Goal: Task Accomplishment & Management: Manage account settings

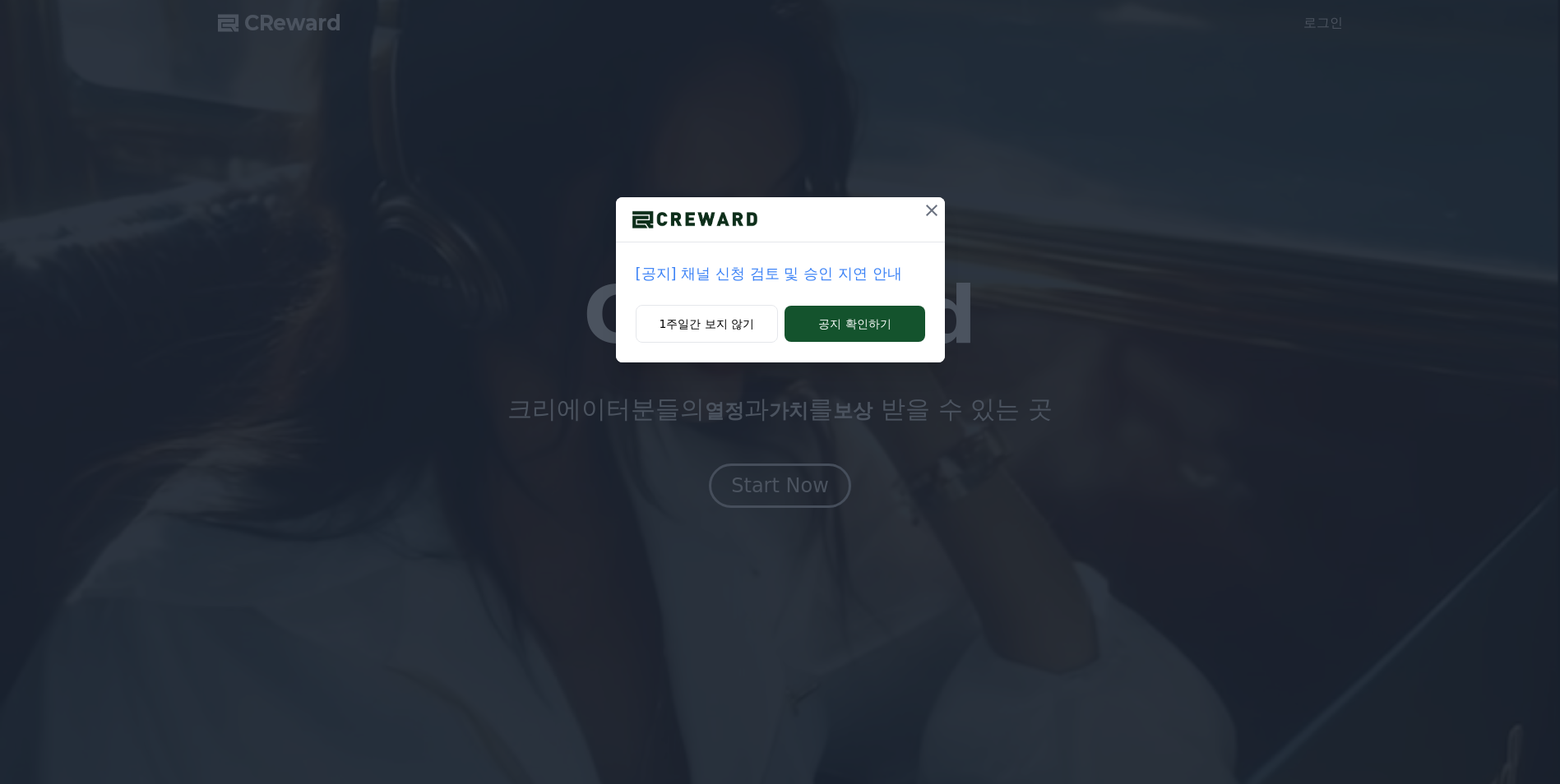
click at [768, 275] on p "[공지] 채널 신청 검토 및 승인 지연 안내" at bounding box center [780, 274] width 290 height 23
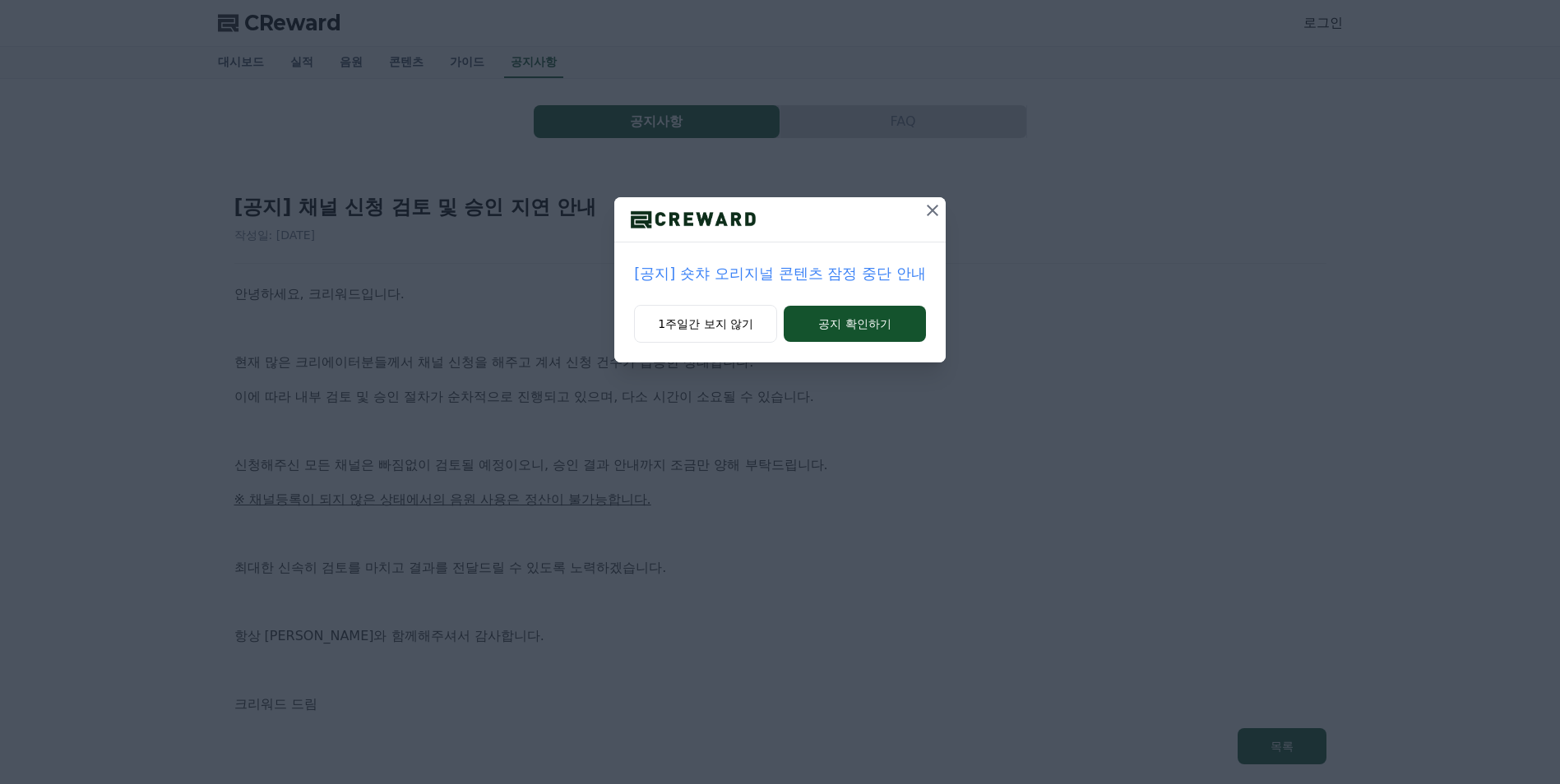
click at [926, 214] on icon at bounding box center [932, 210] width 19 height 19
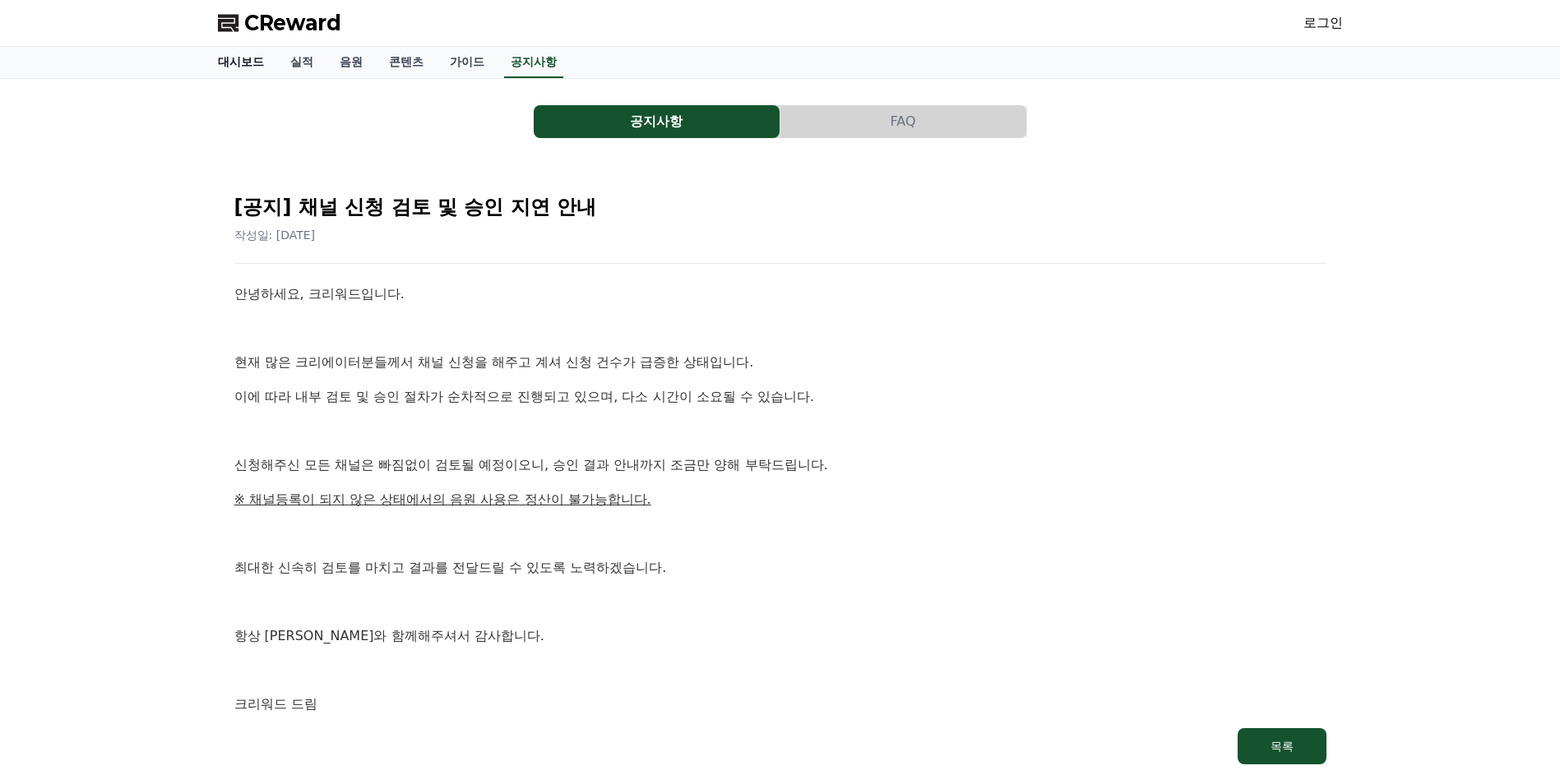
click at [248, 64] on link "대시보드" at bounding box center [241, 63] width 72 height 31
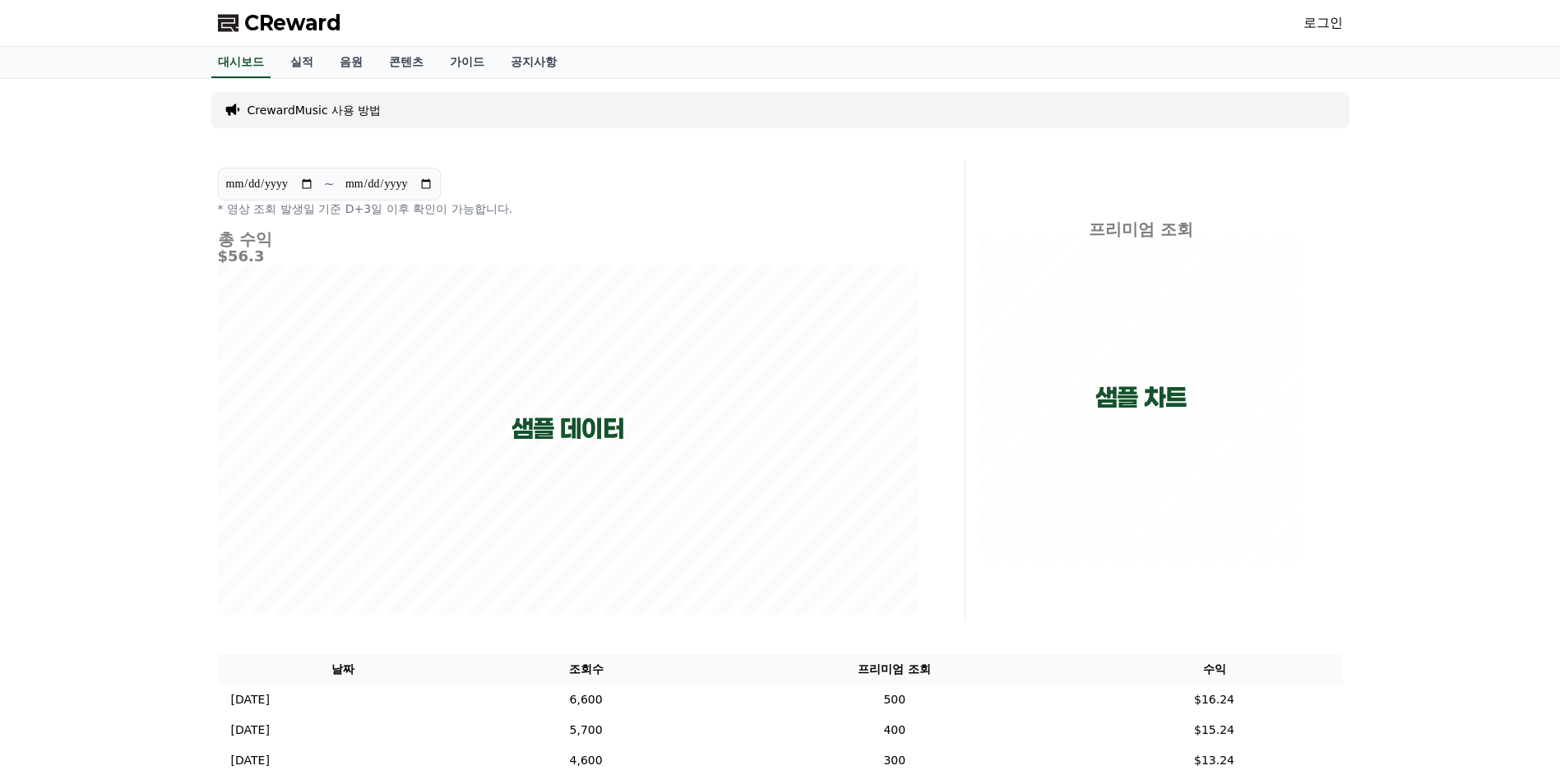
click at [1310, 27] on link "로그인" at bounding box center [1323, 23] width 40 height 19
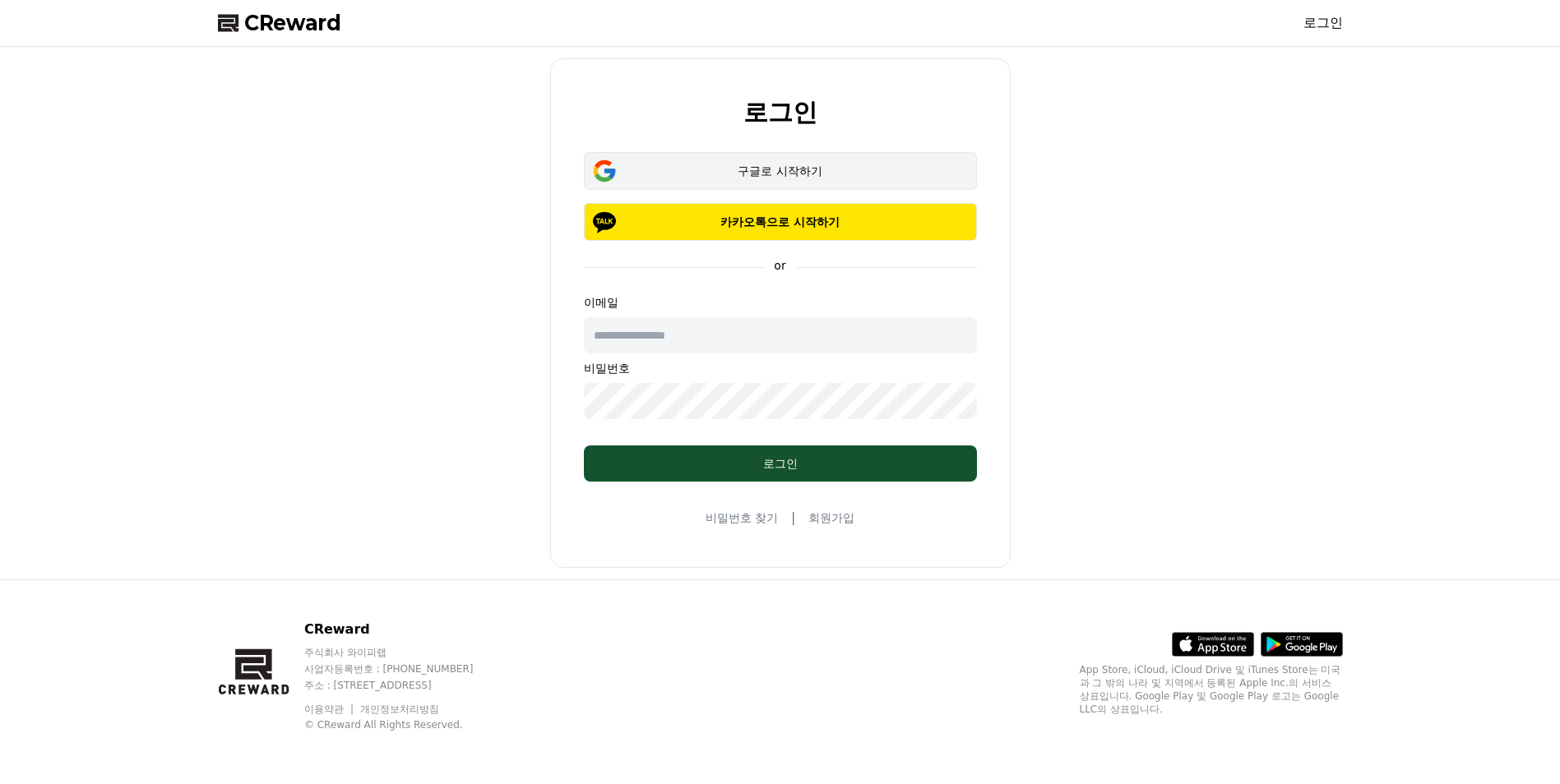
click at [795, 179] on div "구글로 시작하기" at bounding box center [780, 171] width 346 height 16
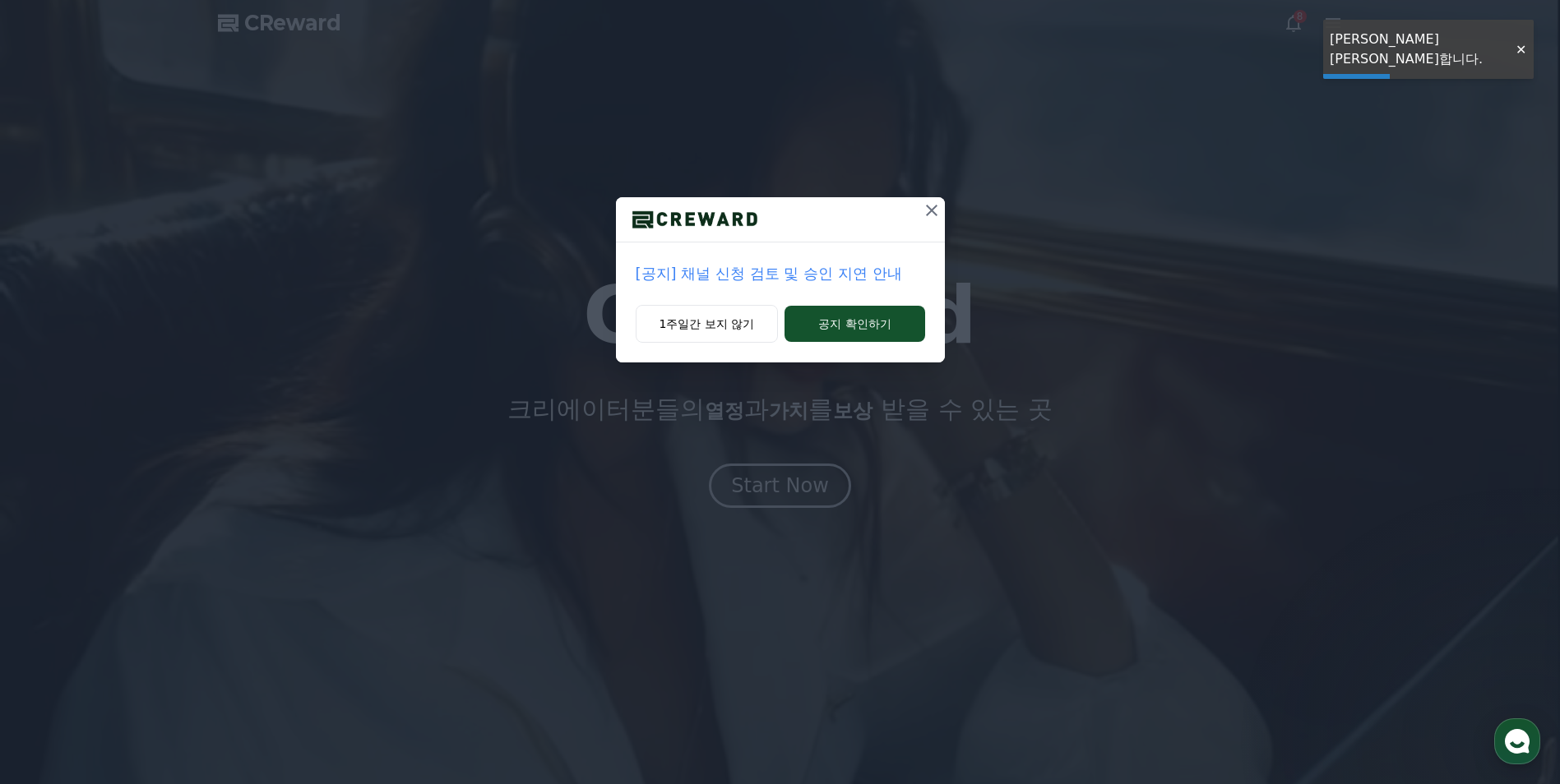
click at [928, 213] on icon at bounding box center [932, 210] width 12 height 12
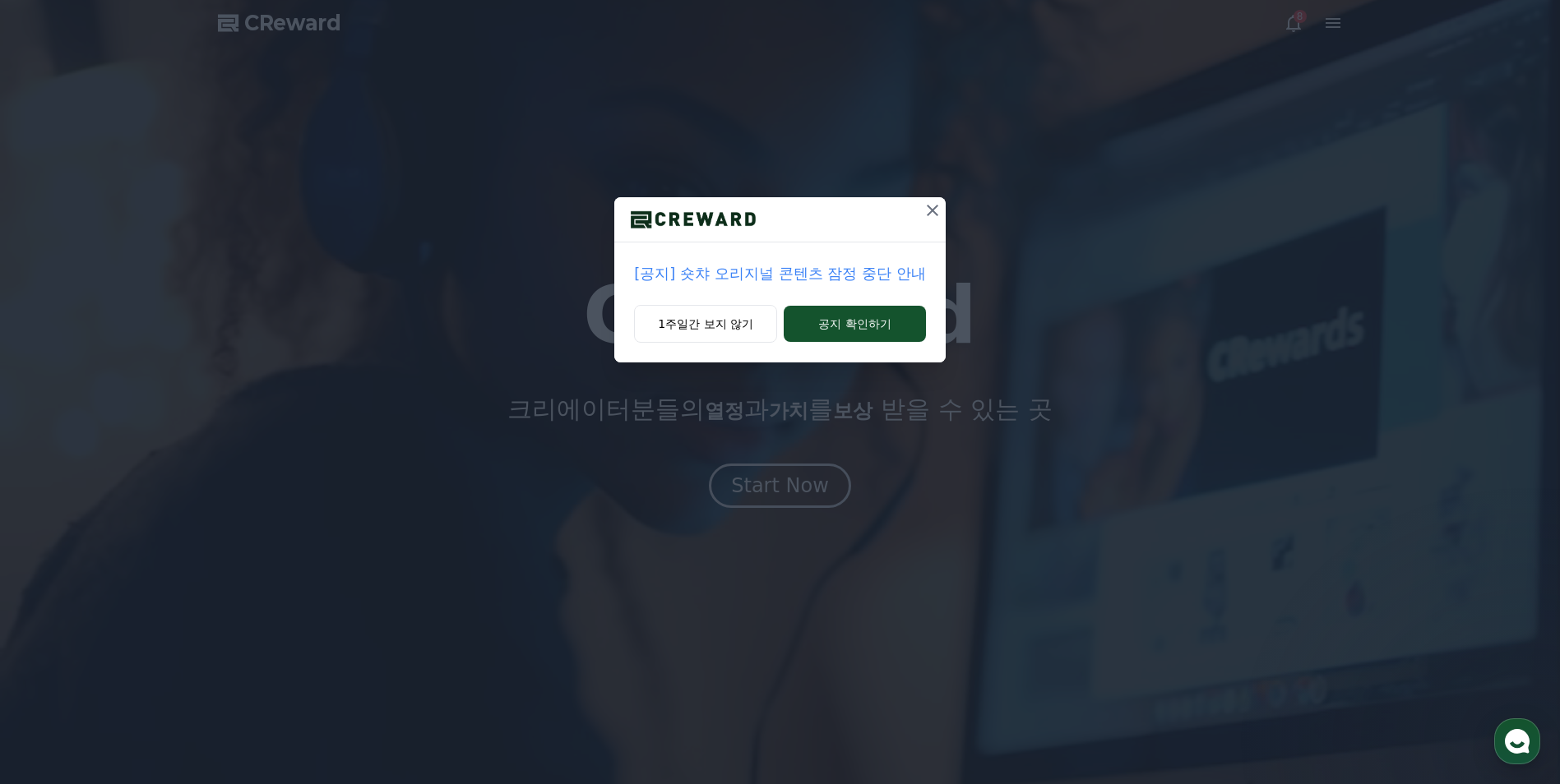
click at [934, 208] on icon at bounding box center [932, 210] width 19 height 19
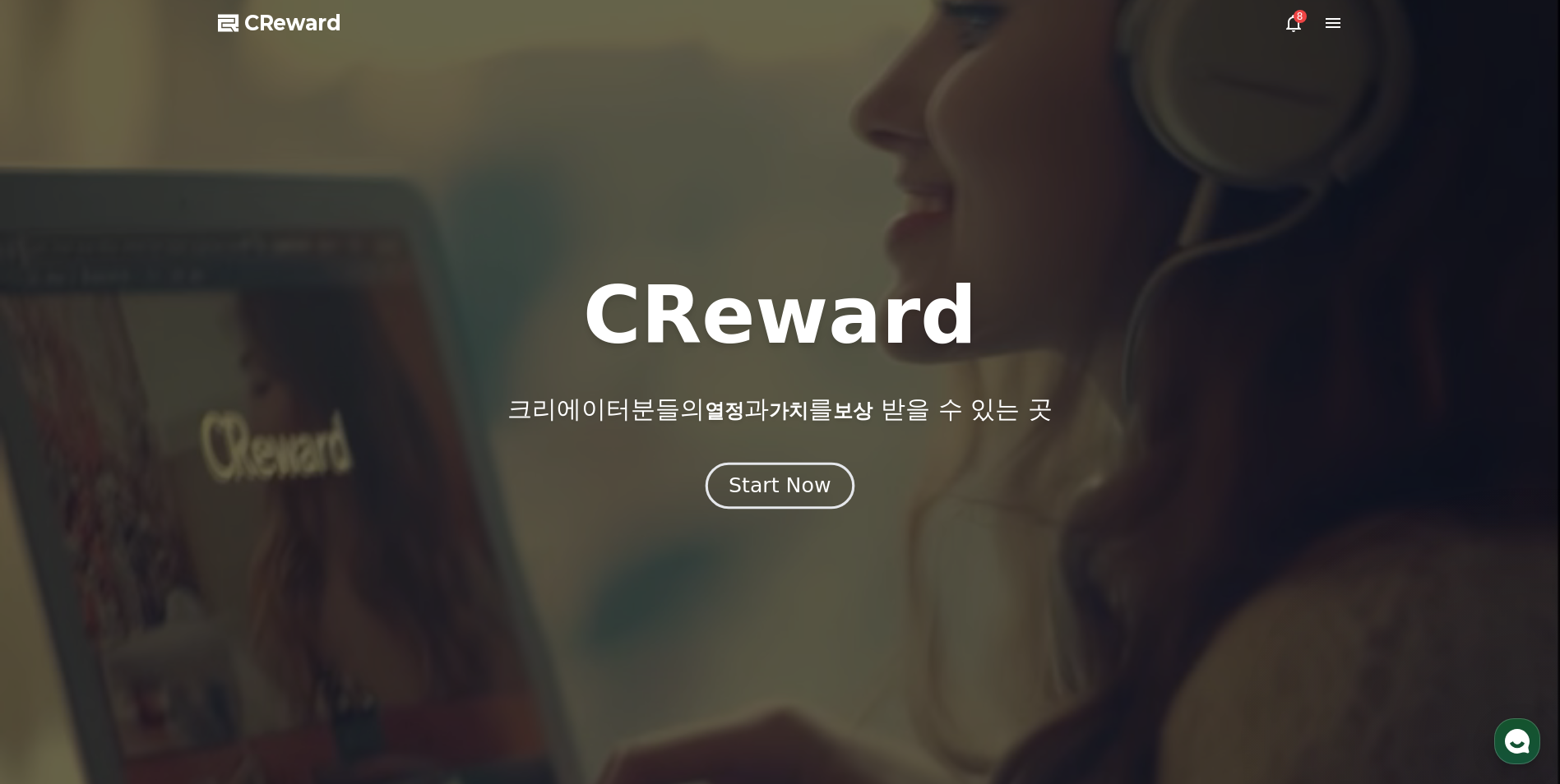
click at [820, 499] on div "Start Now" at bounding box center [780, 486] width 102 height 28
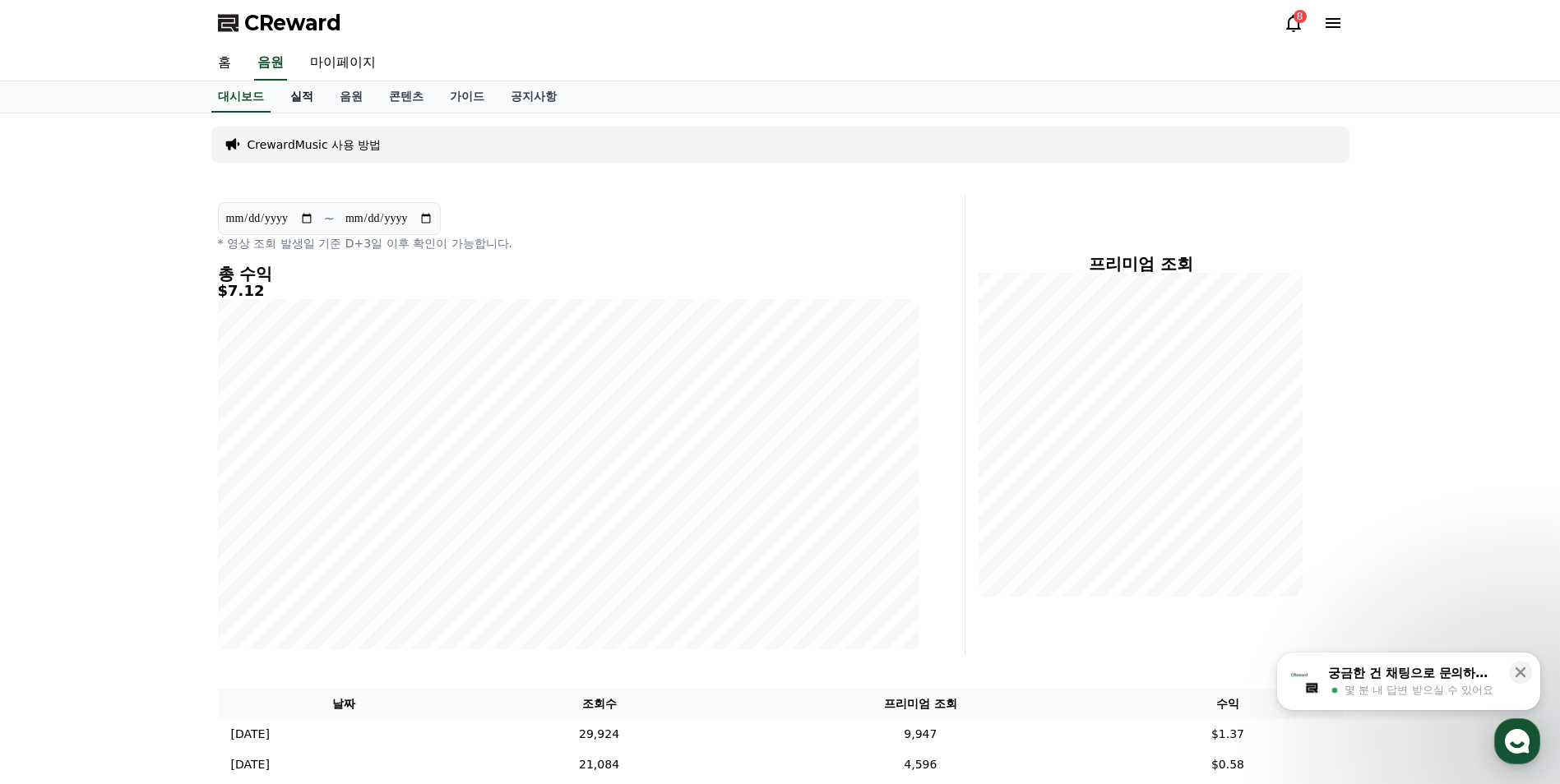
click at [304, 100] on link "실적" at bounding box center [301, 97] width 49 height 31
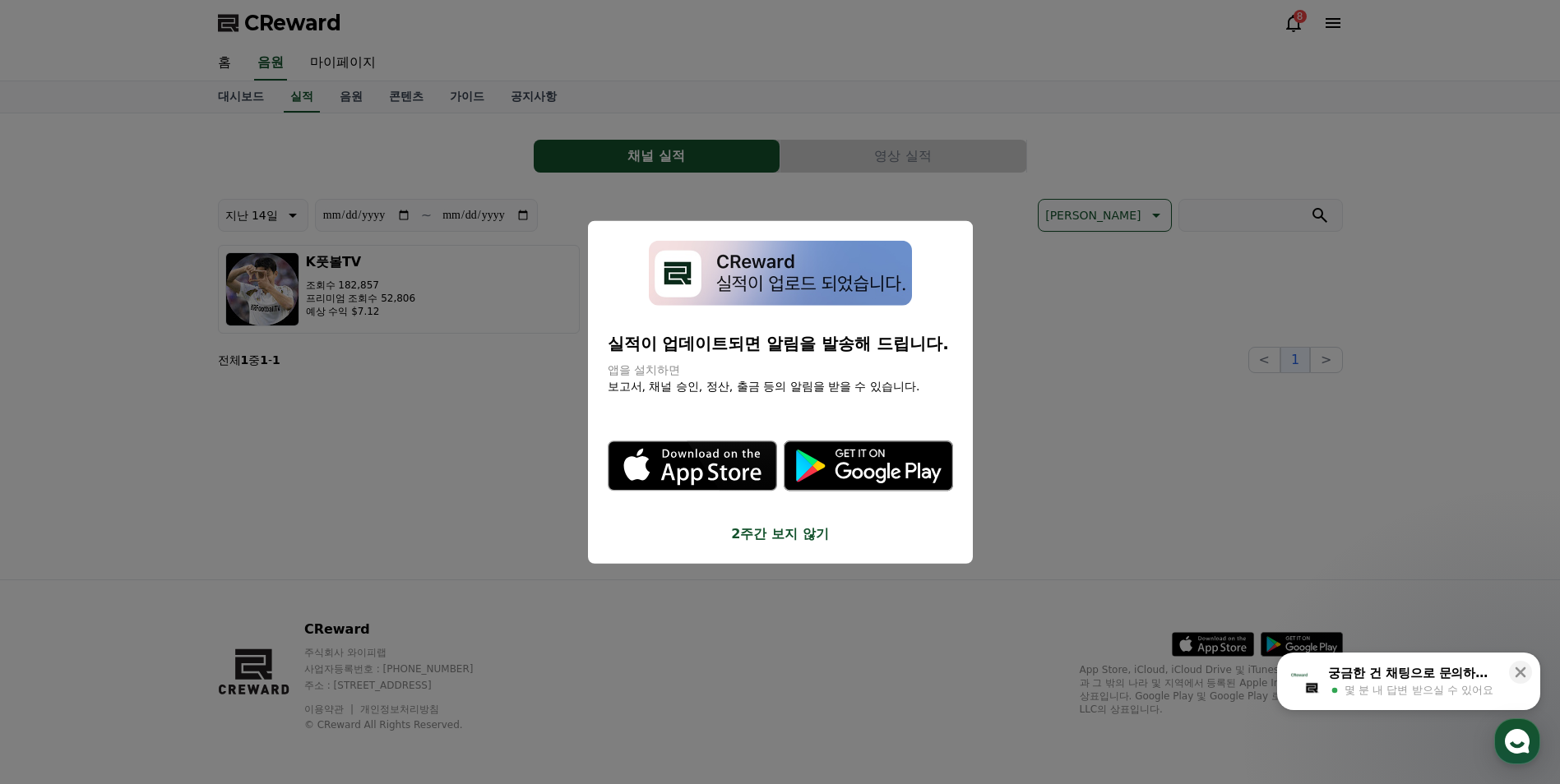
click at [783, 539] on button "2주간 보지 않기" at bounding box center [780, 533] width 346 height 19
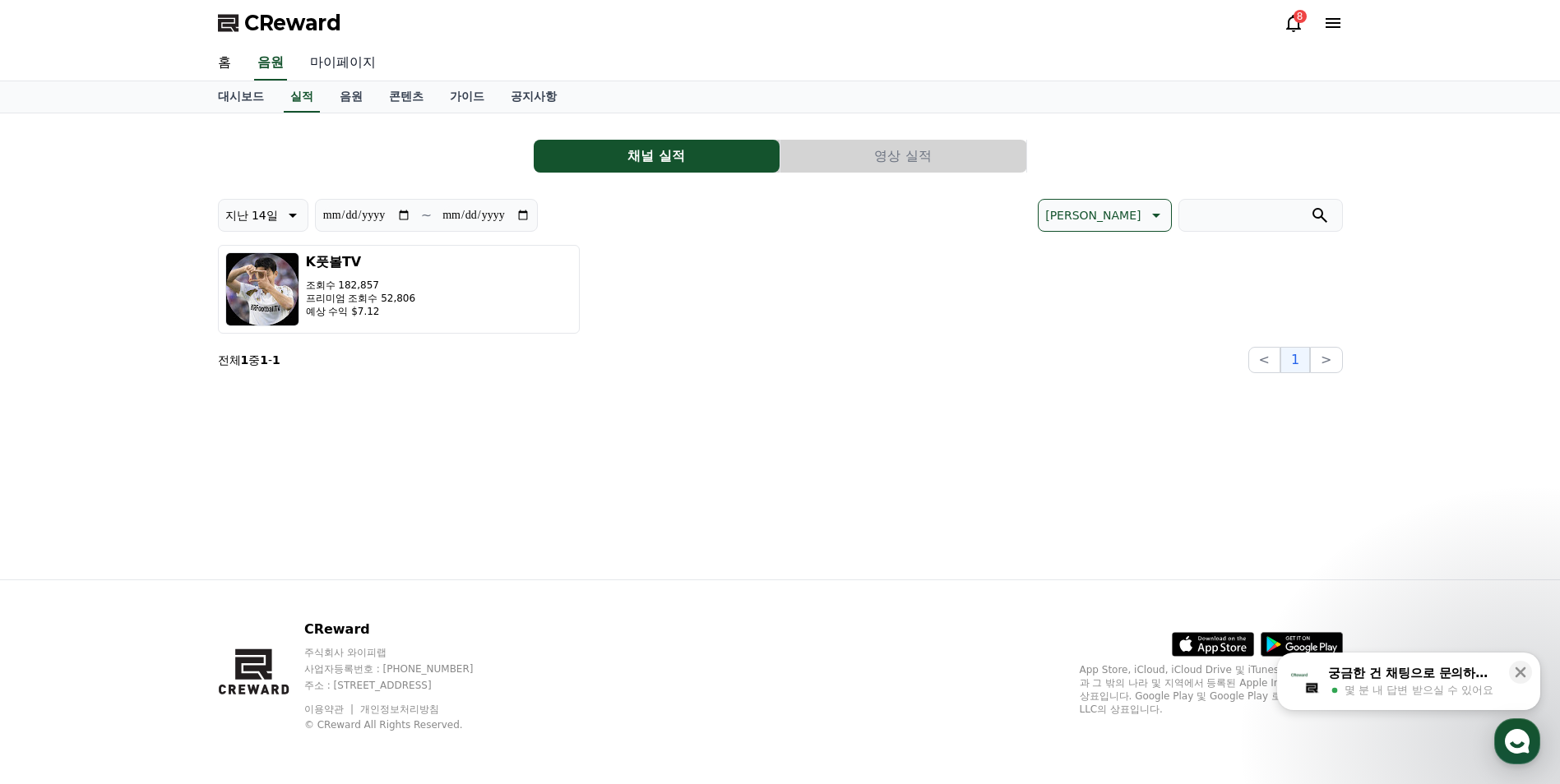
click at [339, 65] on link "마이페이지" at bounding box center [342, 64] width 92 height 35
select select "**********"
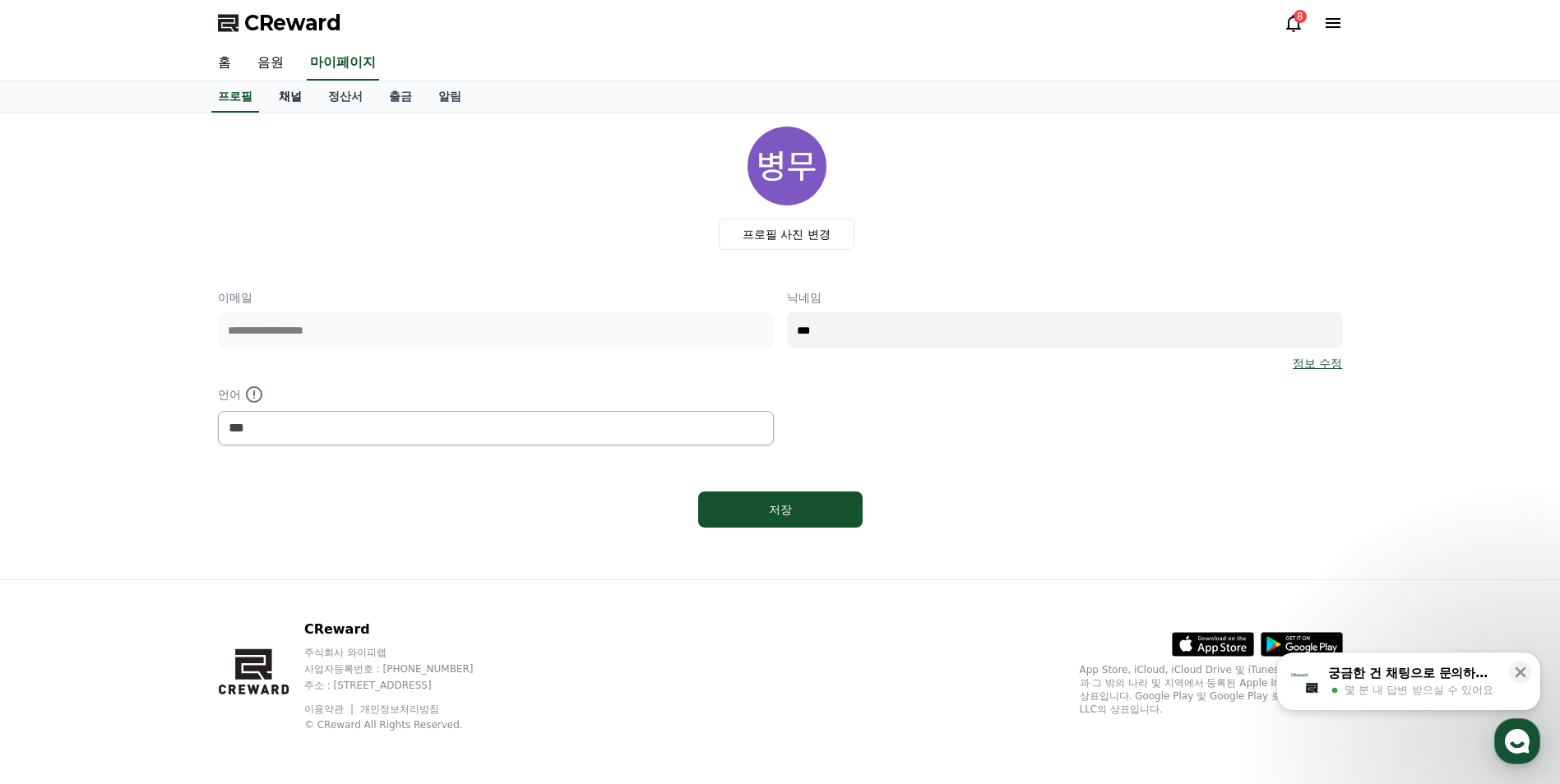
click at [303, 95] on link "채널" at bounding box center [290, 97] width 49 height 31
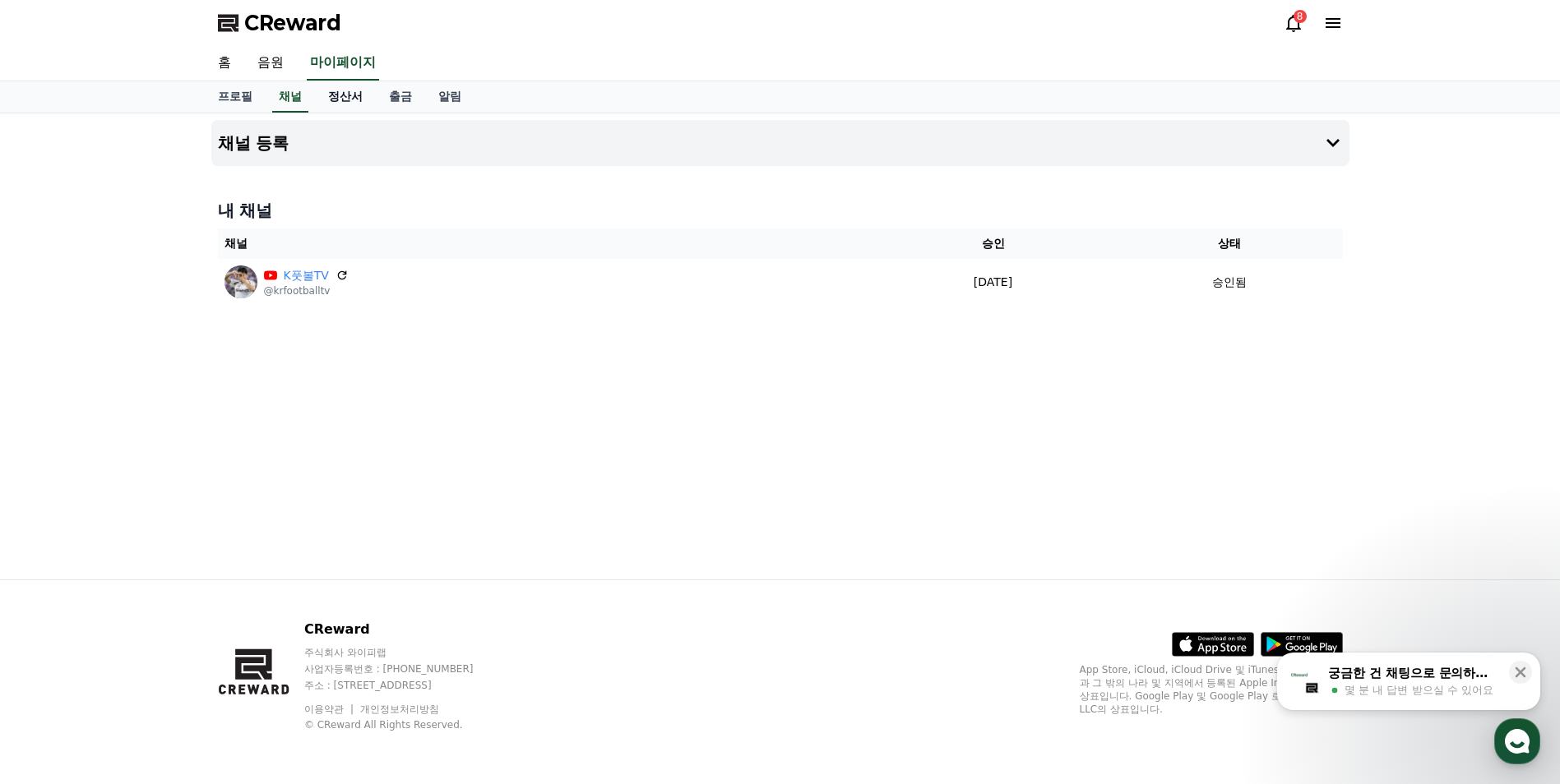
click at [340, 98] on link "정산서" at bounding box center [345, 97] width 61 height 31
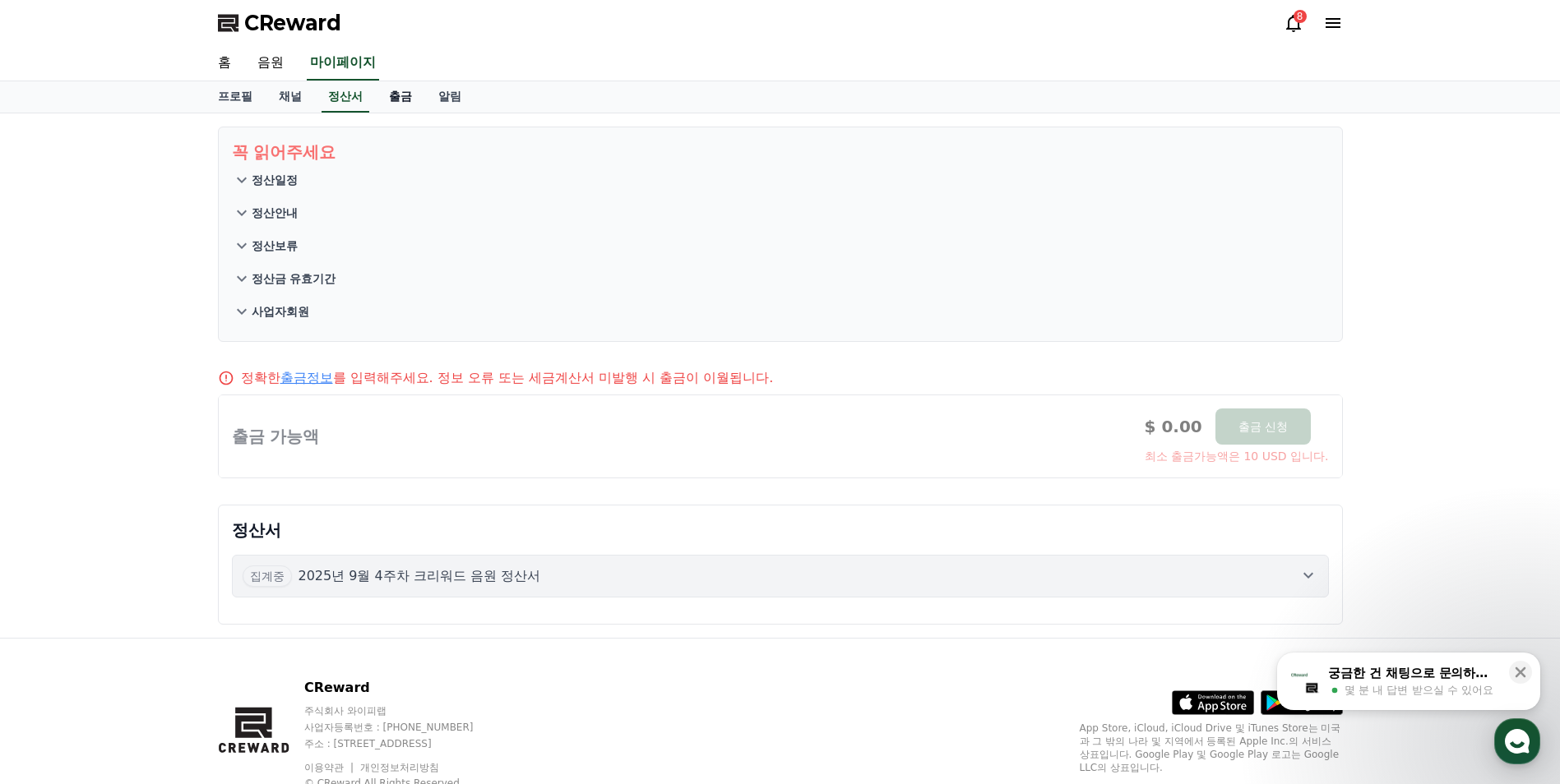
click at [393, 98] on link "출금" at bounding box center [400, 97] width 49 height 31
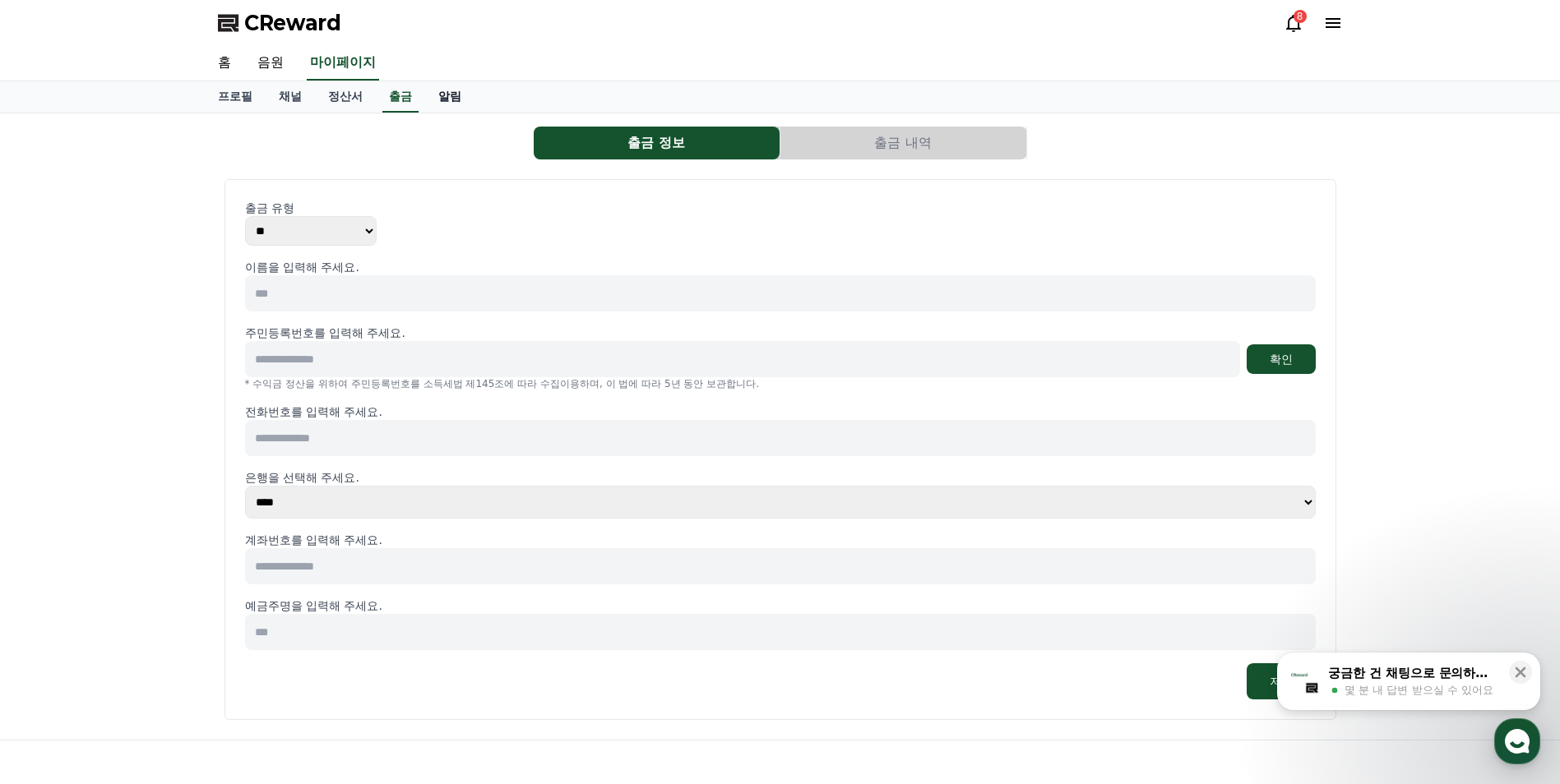
click at [457, 97] on link "알림" at bounding box center [449, 97] width 49 height 31
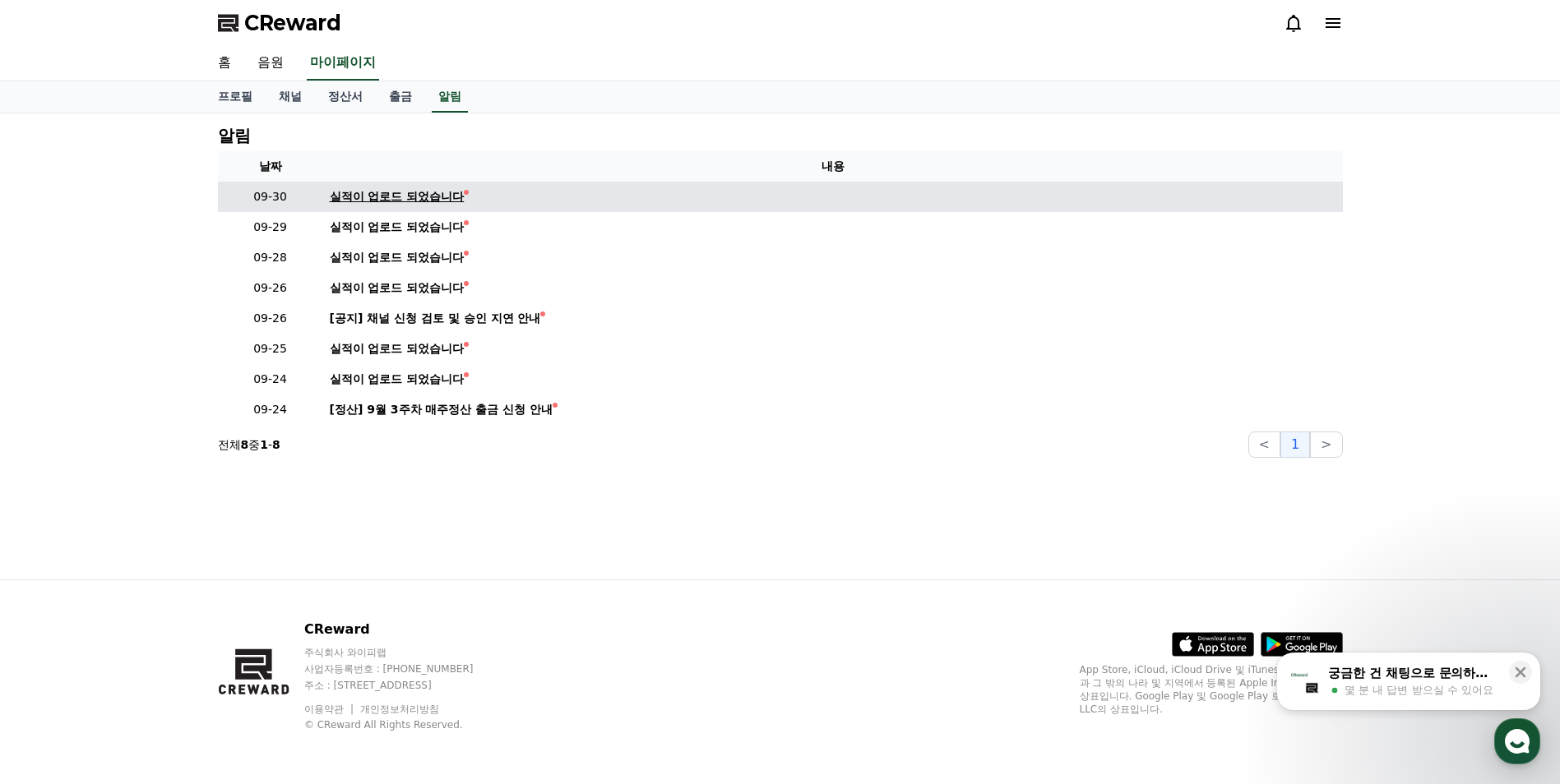
click at [389, 196] on div "실적이 업로드 되었습니다" at bounding box center [397, 197] width 135 height 17
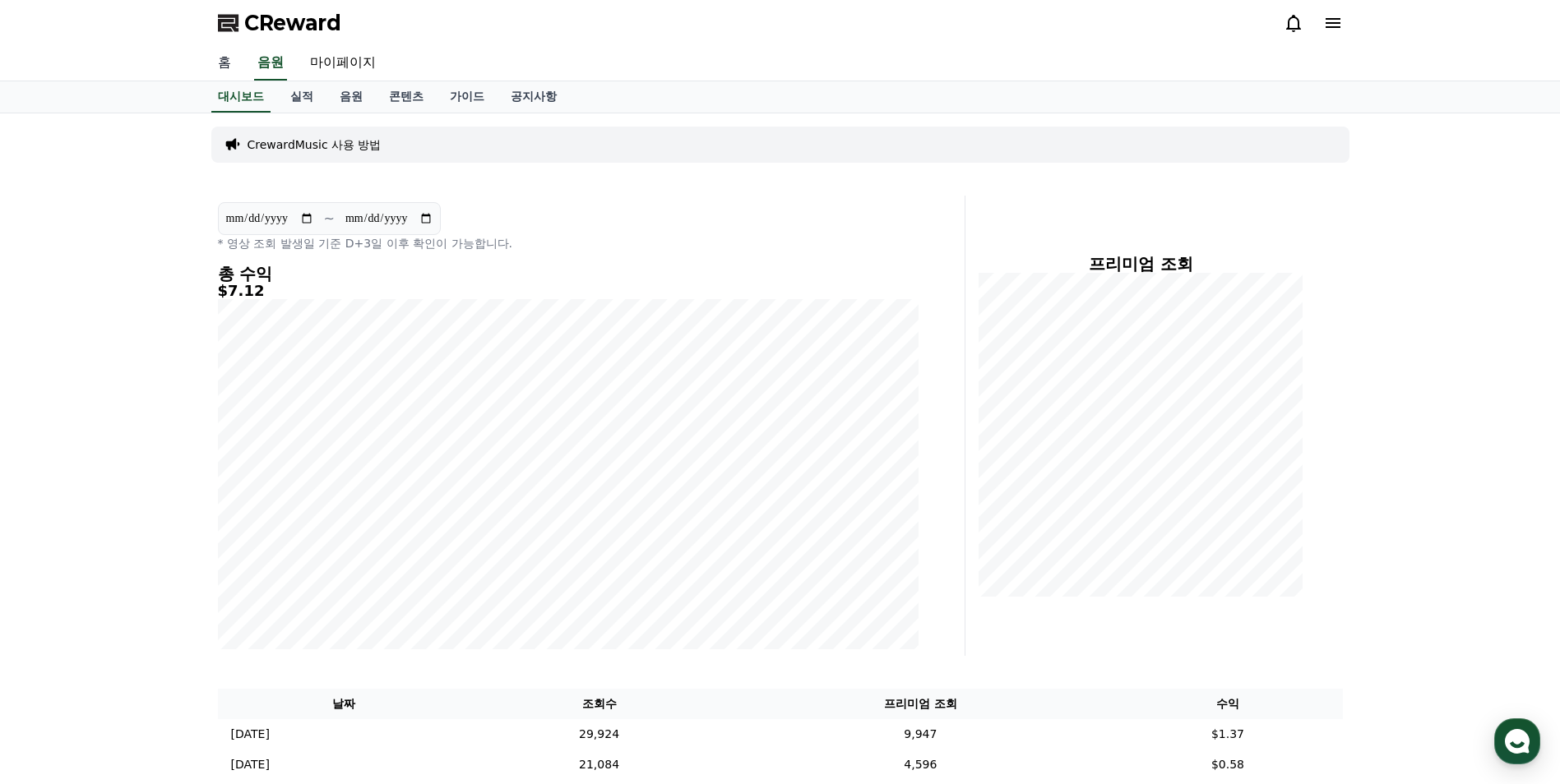
click at [230, 64] on link "홈" at bounding box center [224, 64] width 40 height 35
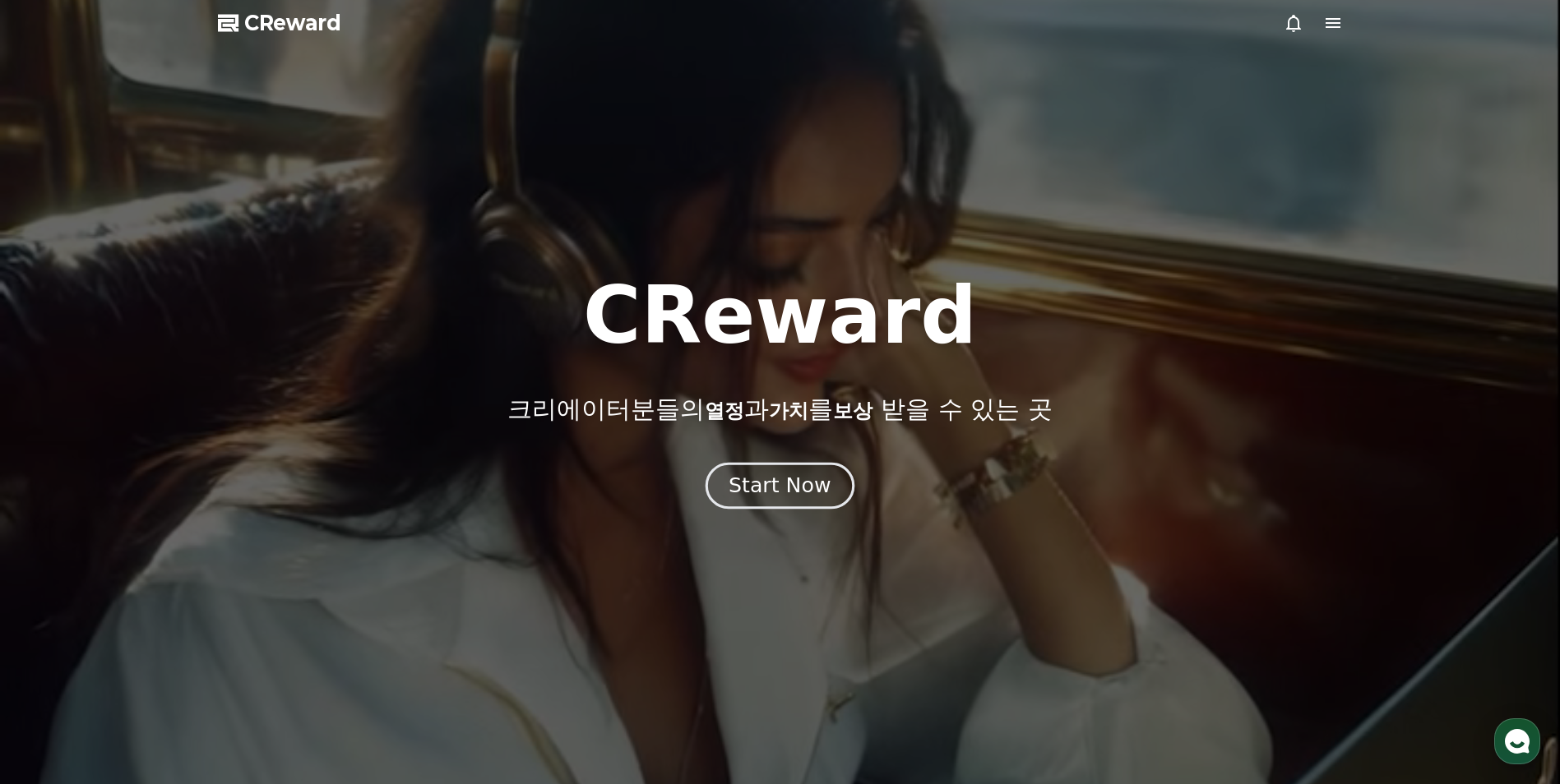
click at [755, 498] on div "Start Now" at bounding box center [780, 486] width 102 height 28
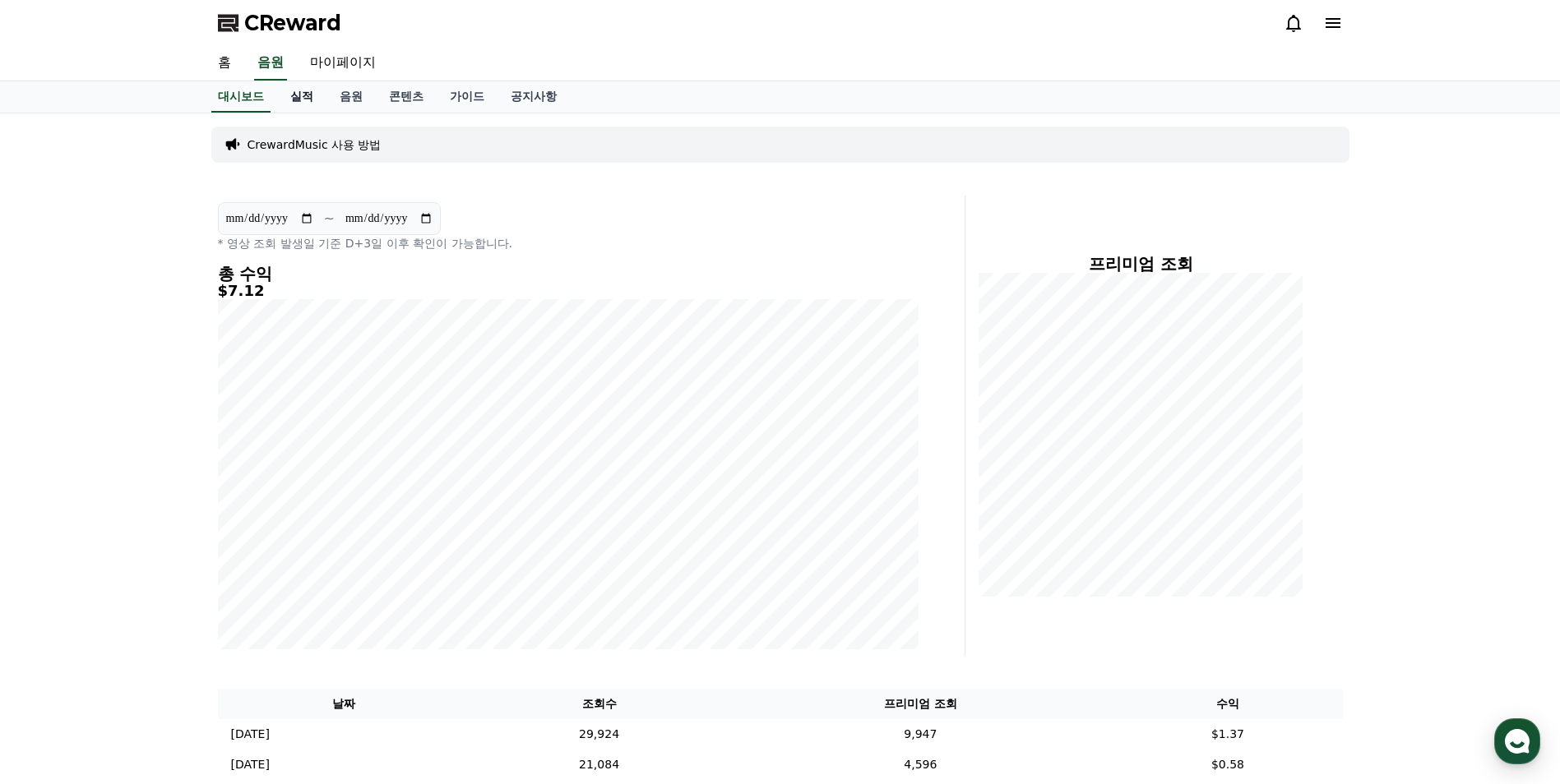
click at [298, 97] on link "실적" at bounding box center [301, 97] width 49 height 31
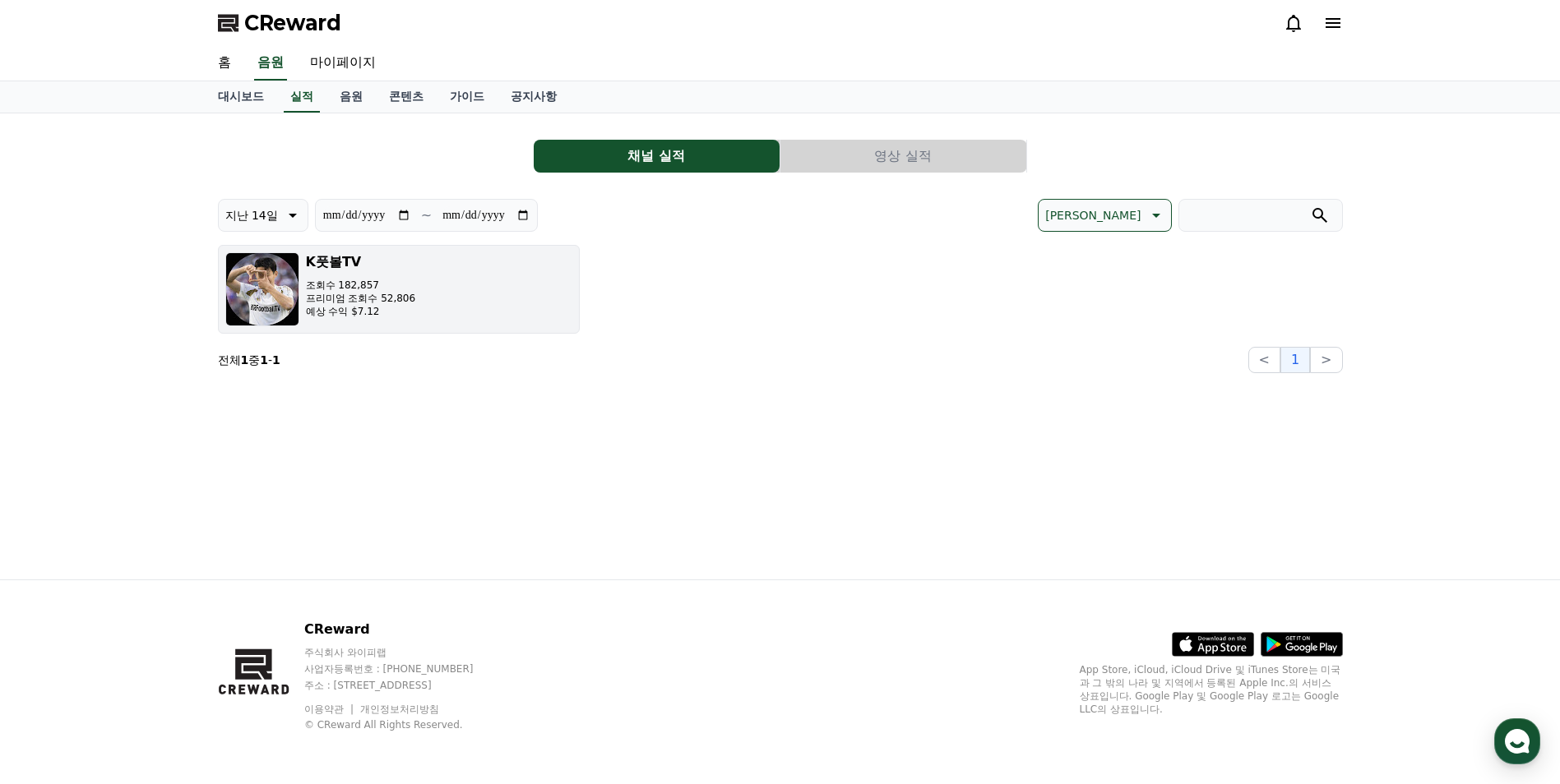
click at [384, 315] on p "예상 수익 $7.12" at bounding box center [361, 312] width 110 height 14
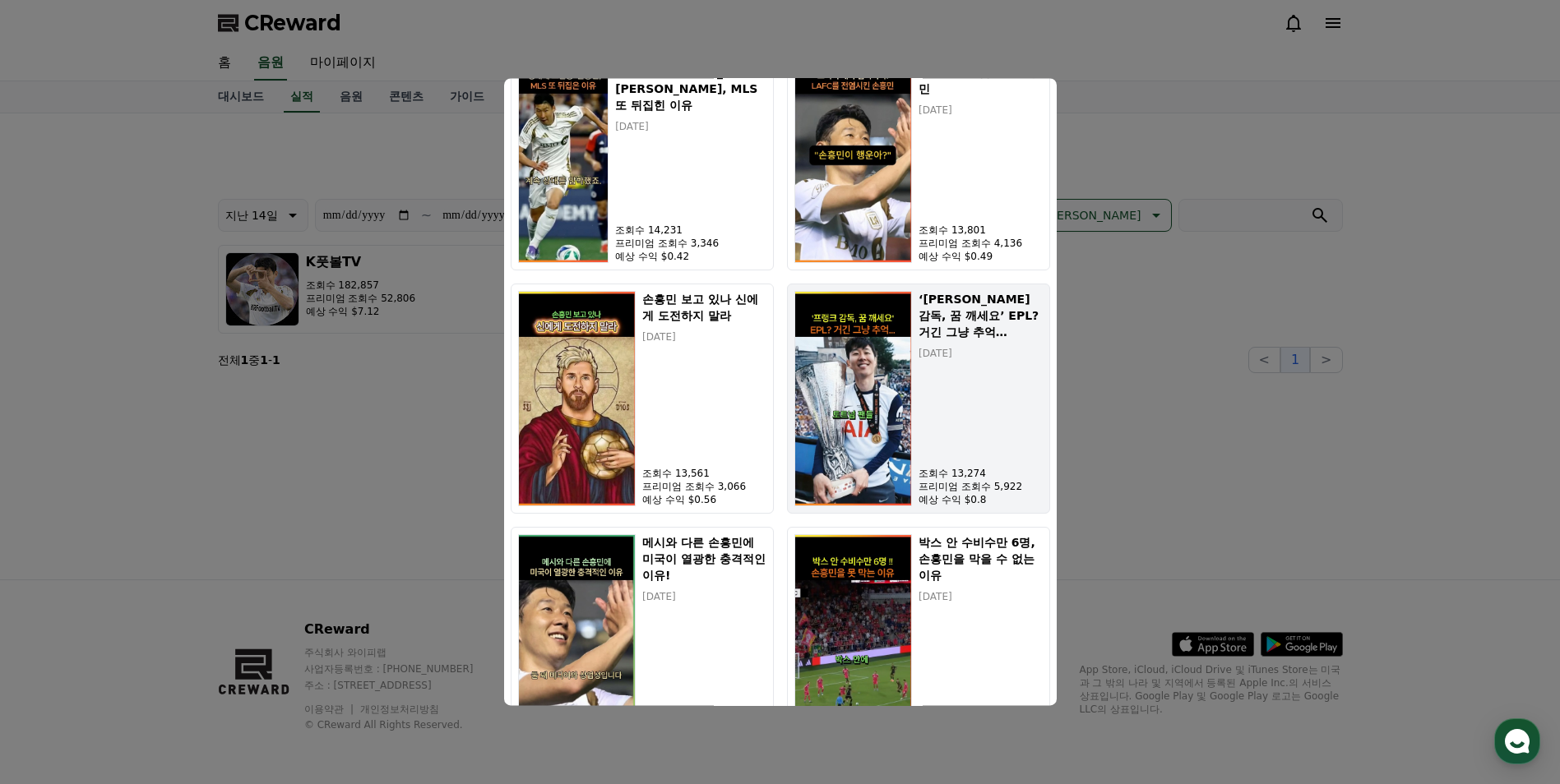
scroll to position [1161, 0]
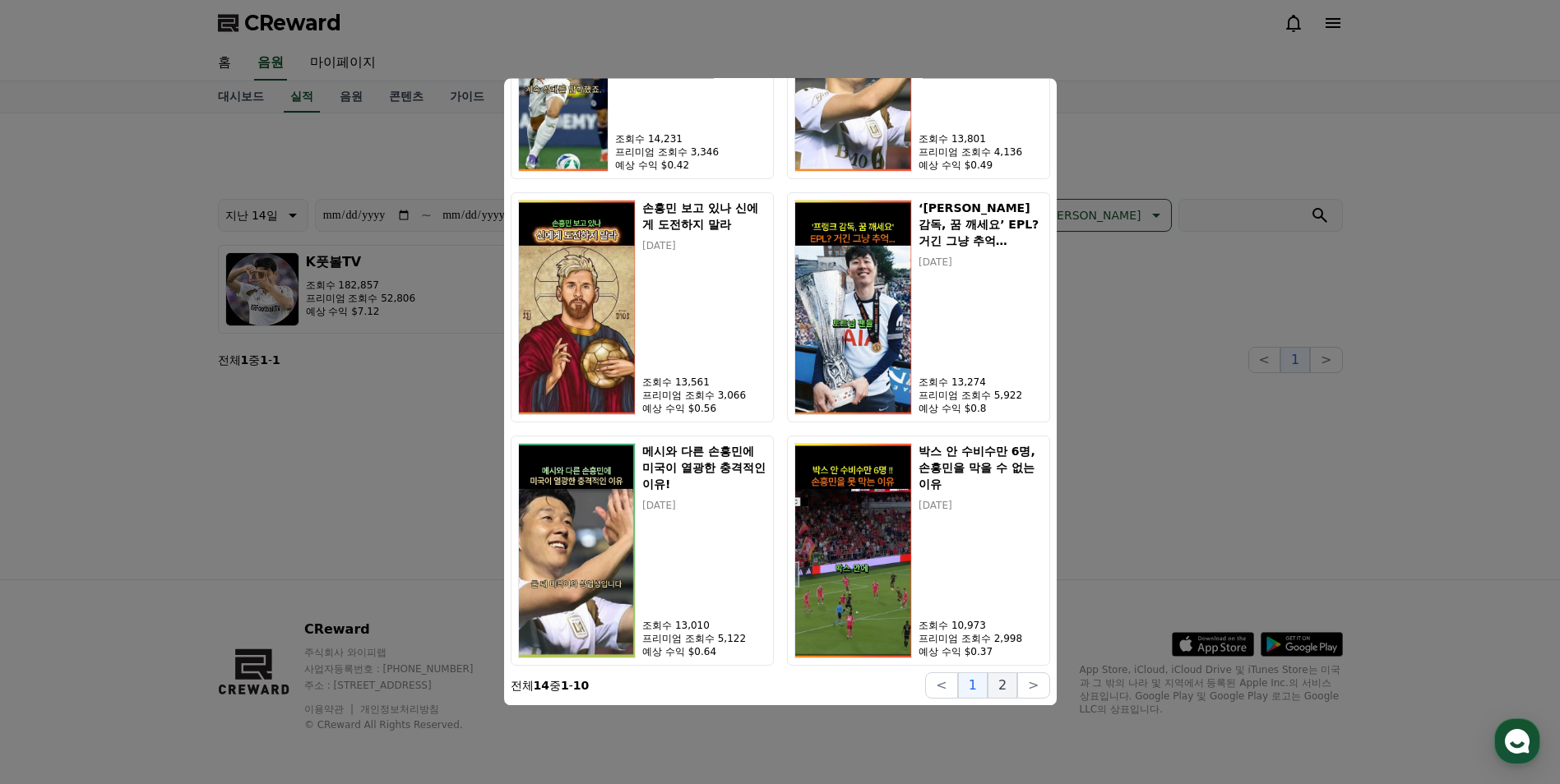
click at [1000, 688] on button "2" at bounding box center [1003, 686] width 30 height 26
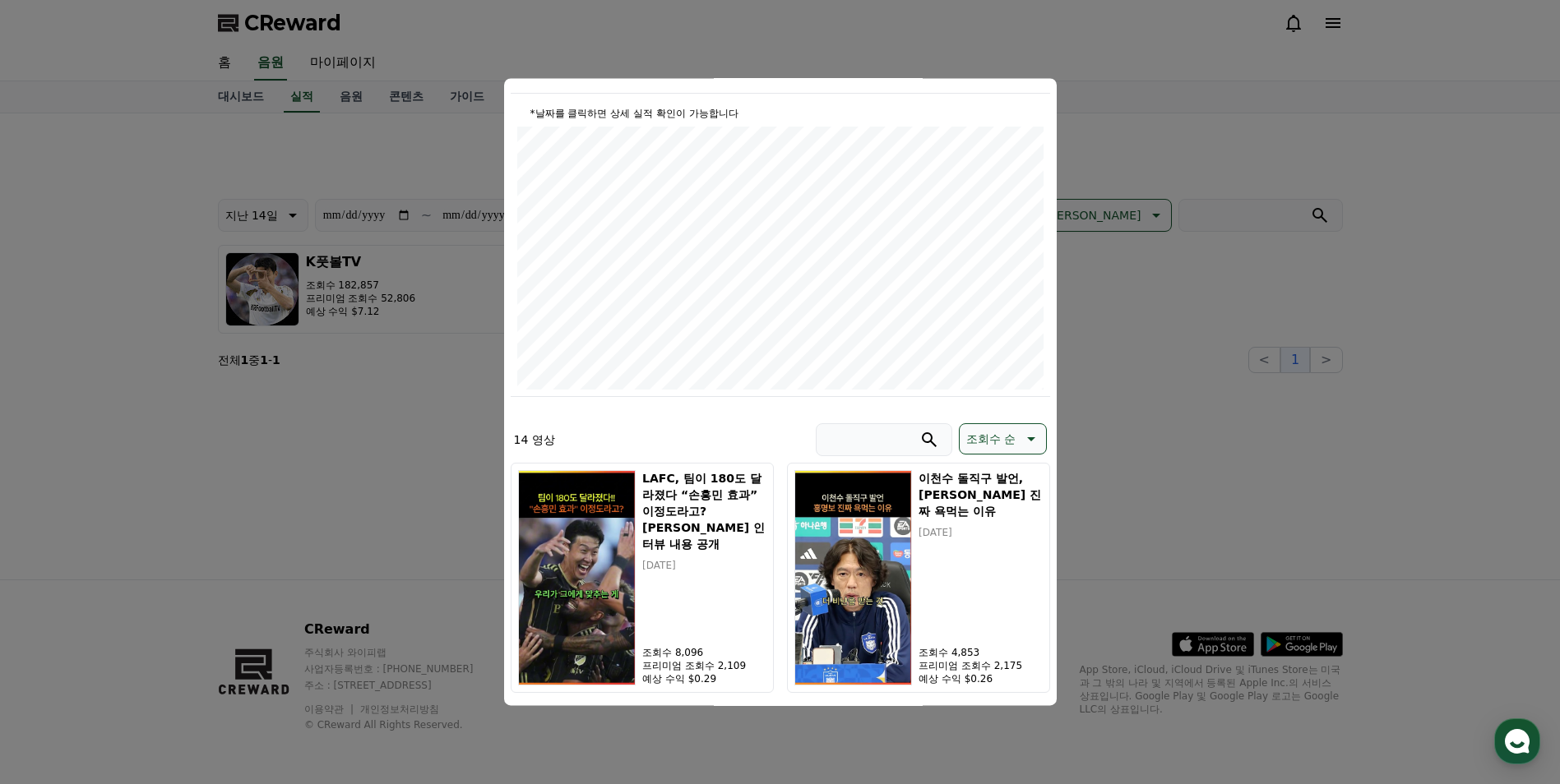
scroll to position [0, 0]
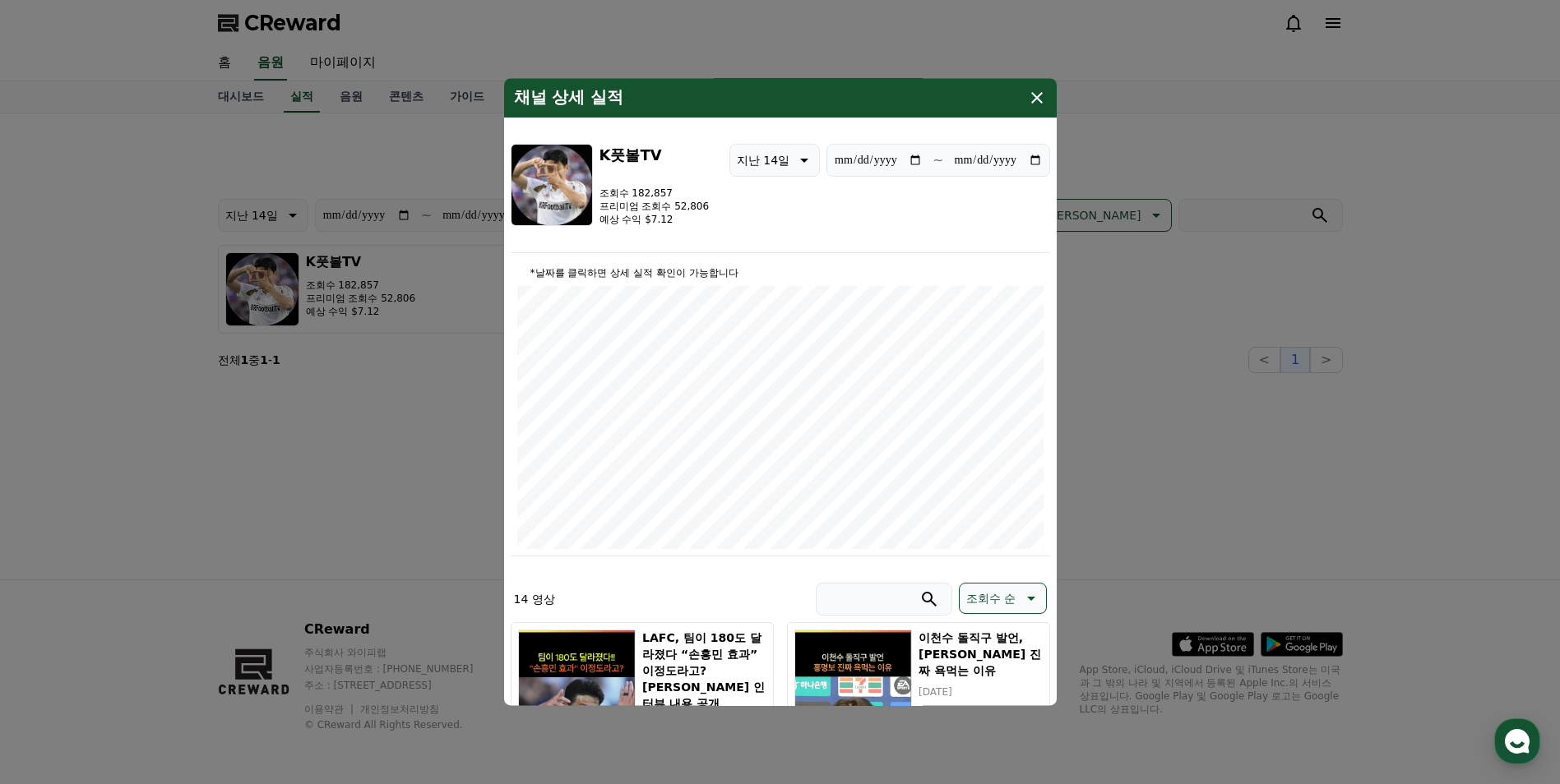
click at [1035, 94] on icon "modal" at bounding box center [1037, 98] width 19 height 19
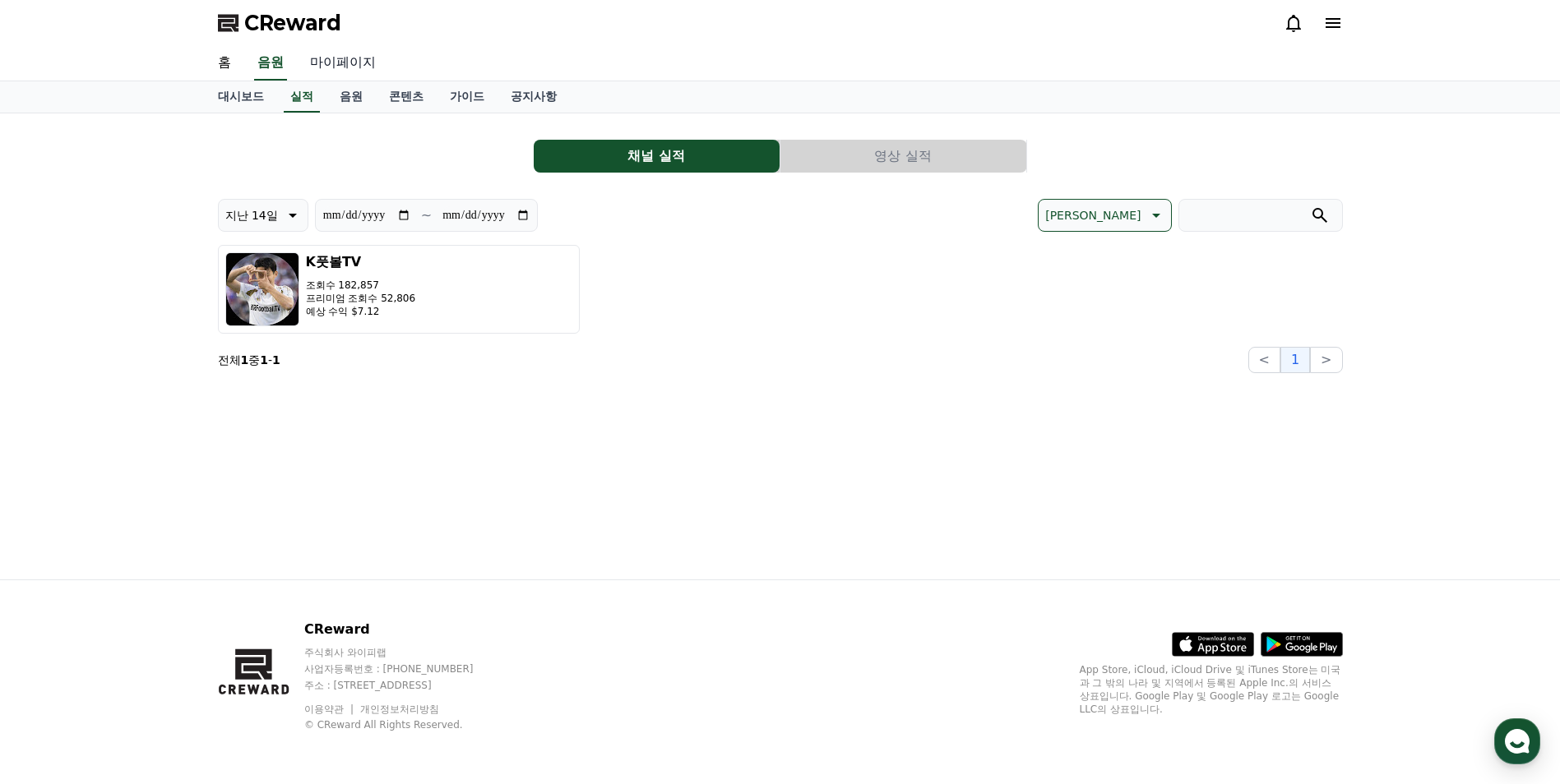
click at [343, 72] on link "마이페이지" at bounding box center [342, 64] width 92 height 35
select select "**********"
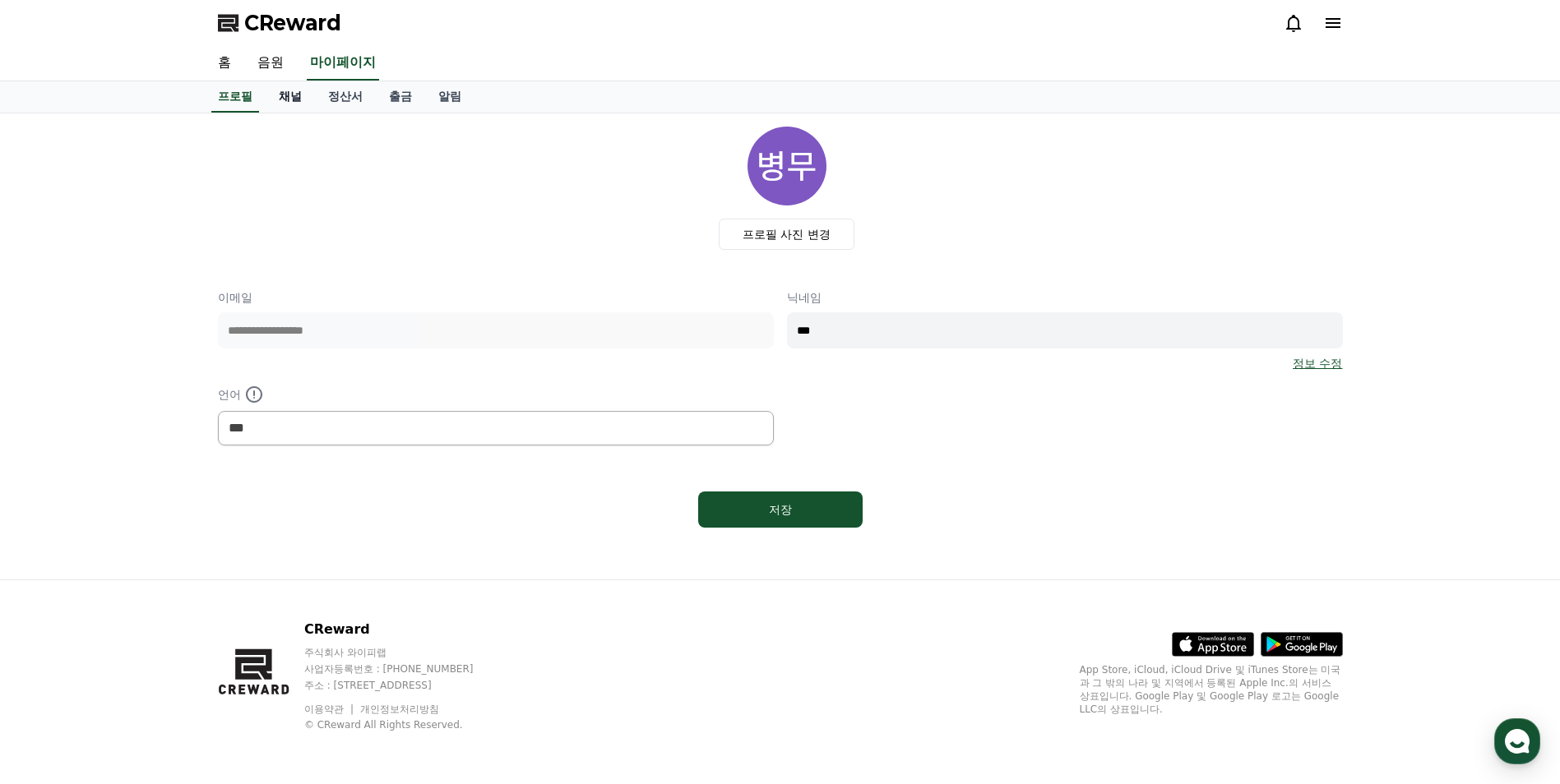
click at [283, 94] on link "채널" at bounding box center [290, 97] width 49 height 31
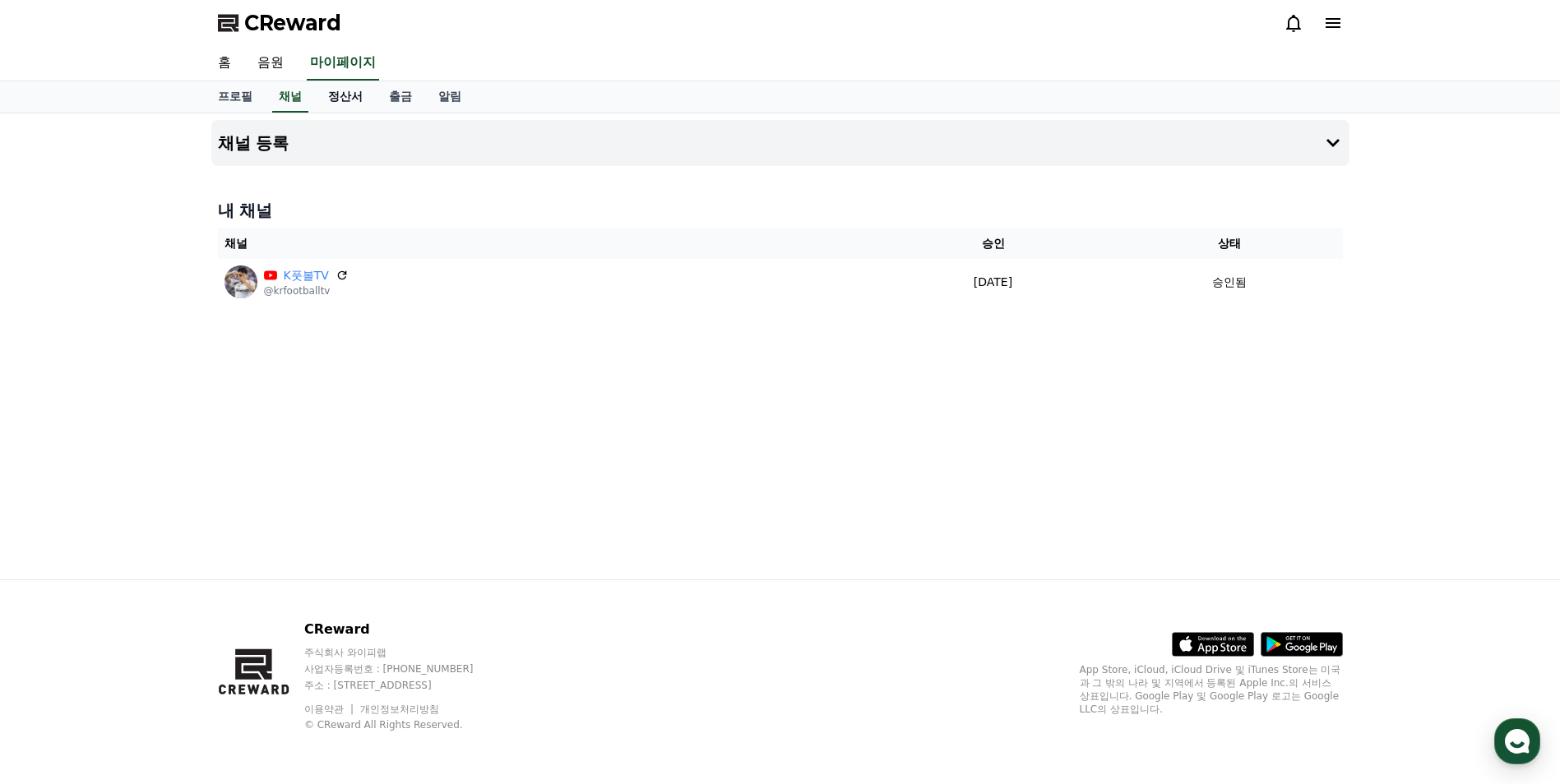
click at [331, 97] on link "정산서" at bounding box center [345, 97] width 61 height 31
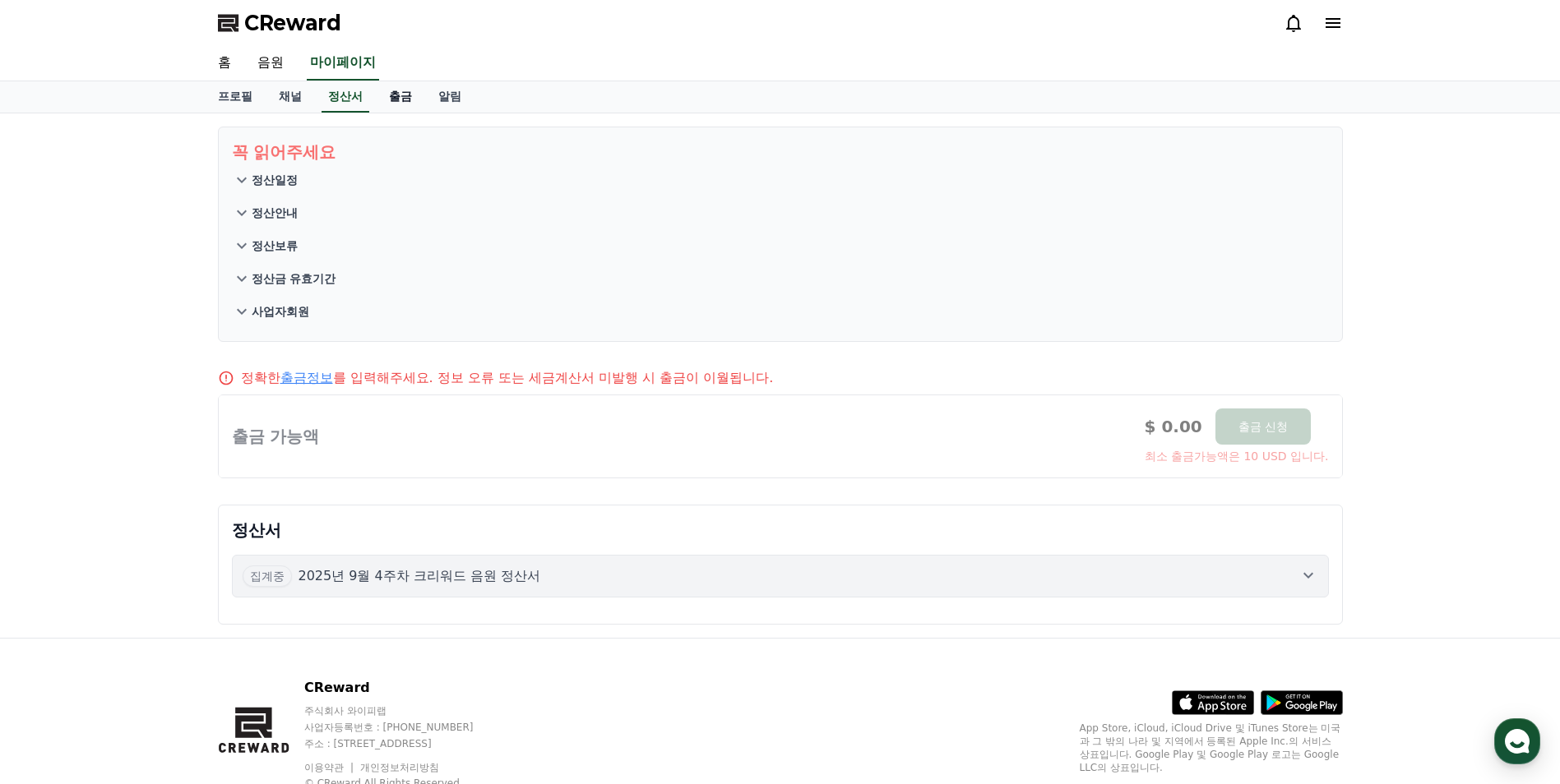
click at [393, 98] on link "출금" at bounding box center [400, 97] width 49 height 31
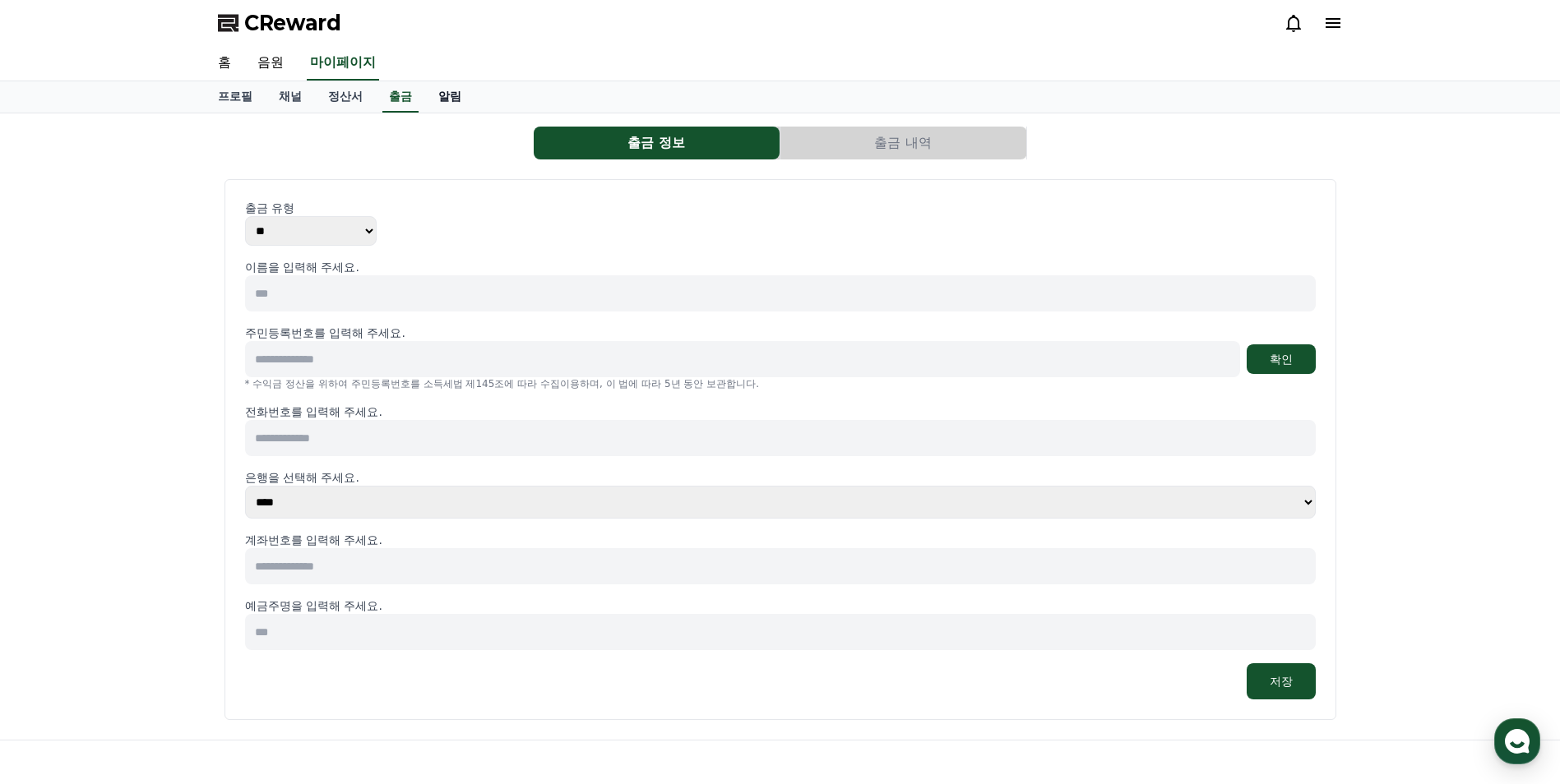
click at [451, 106] on link "알림" at bounding box center [449, 97] width 49 height 31
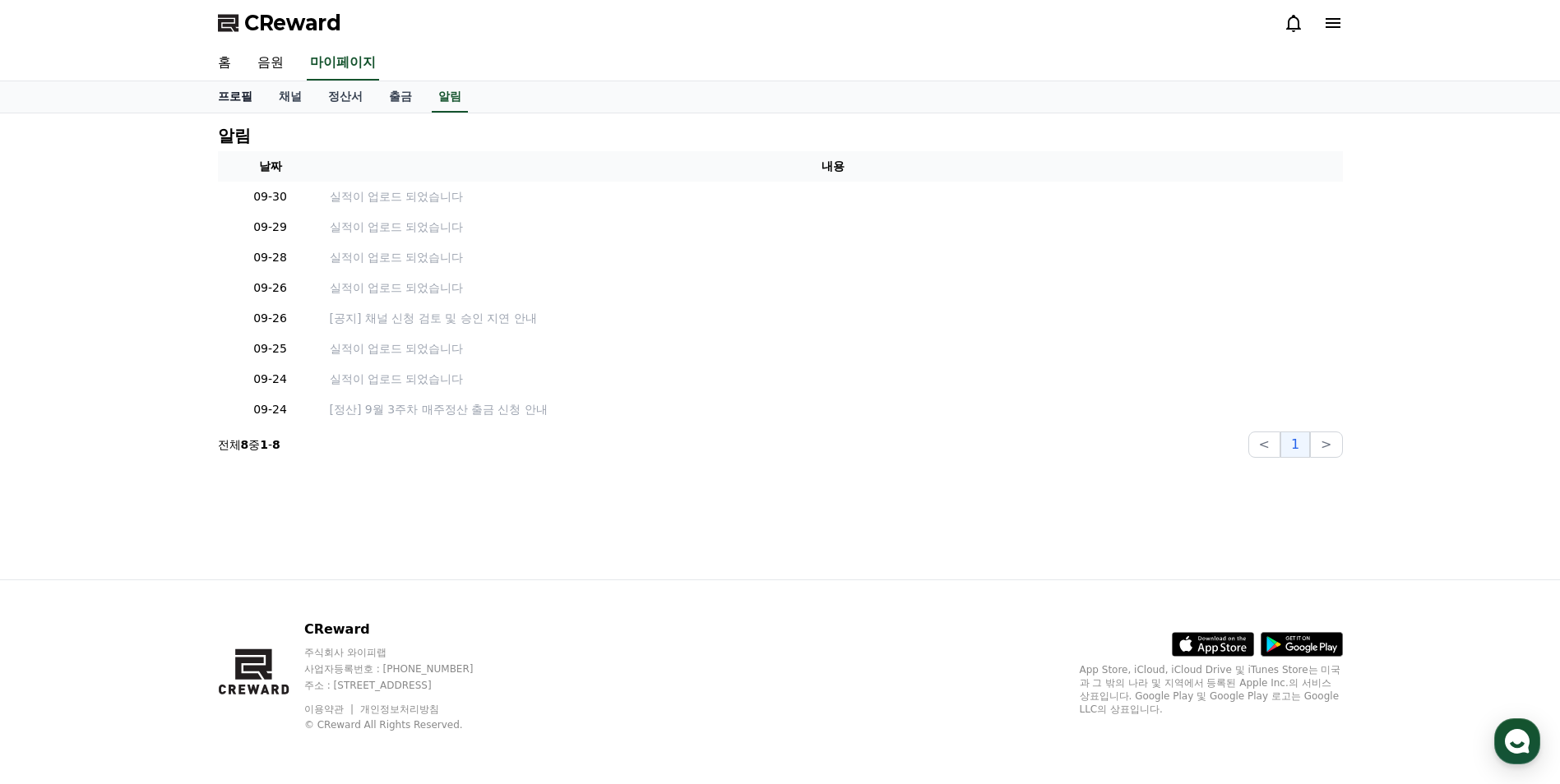
click at [241, 102] on link "프로필" at bounding box center [235, 97] width 61 height 31
select select "**********"
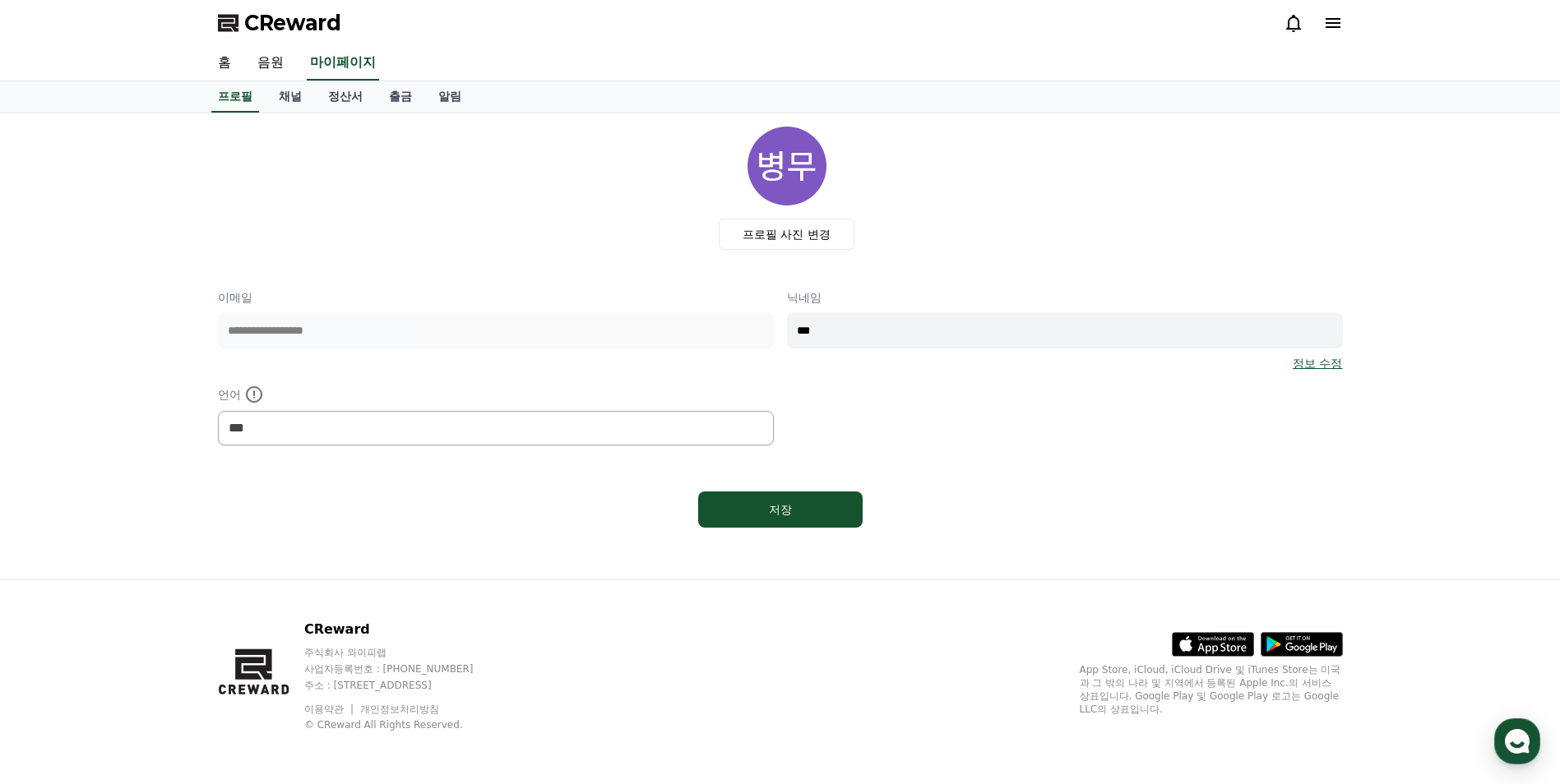
click at [285, 24] on span "CReward" at bounding box center [293, 22] width 97 height 26
